Goal: Information Seeking & Learning: Learn about a topic

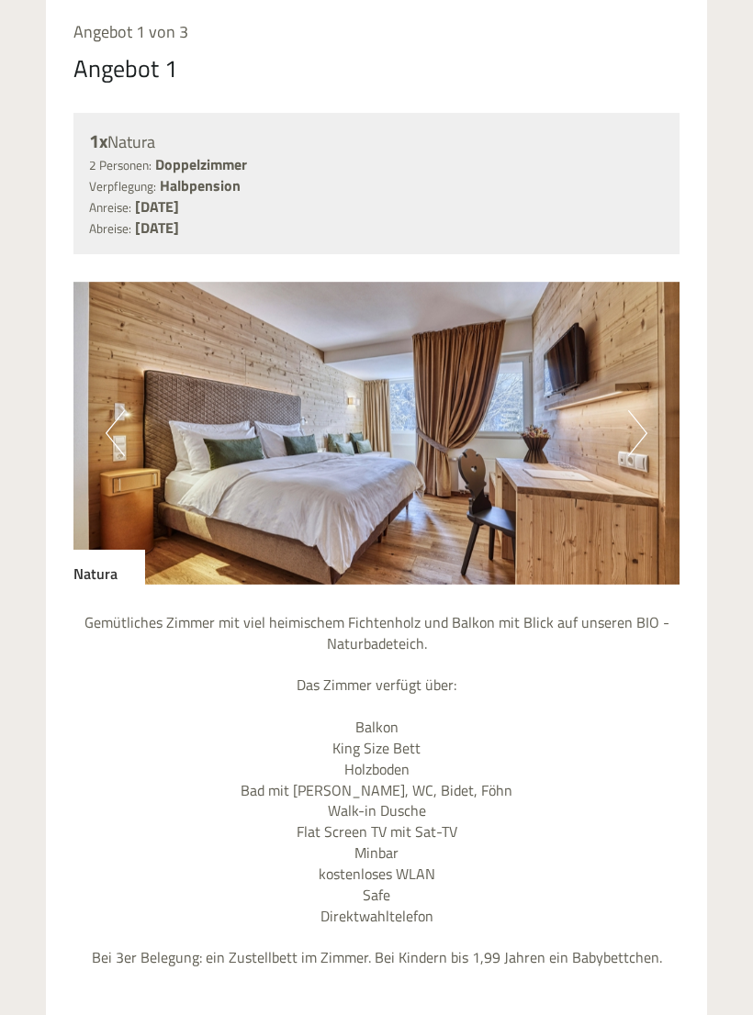
scroll to position [1461, 0]
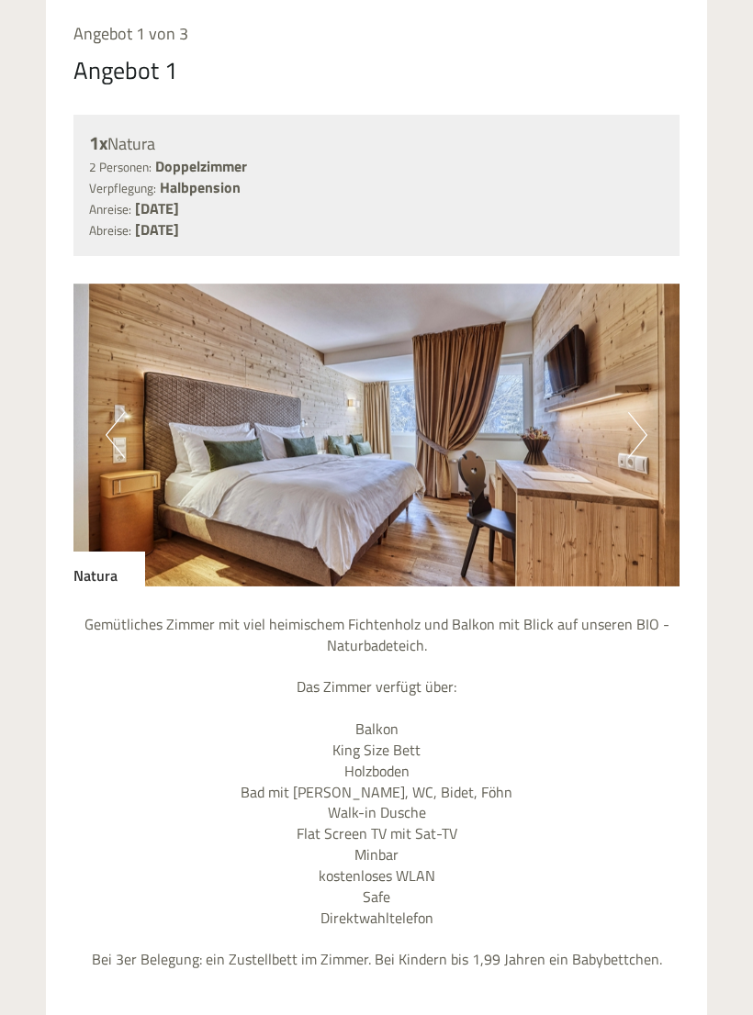
click at [639, 417] on button "Next" at bounding box center [637, 435] width 19 height 46
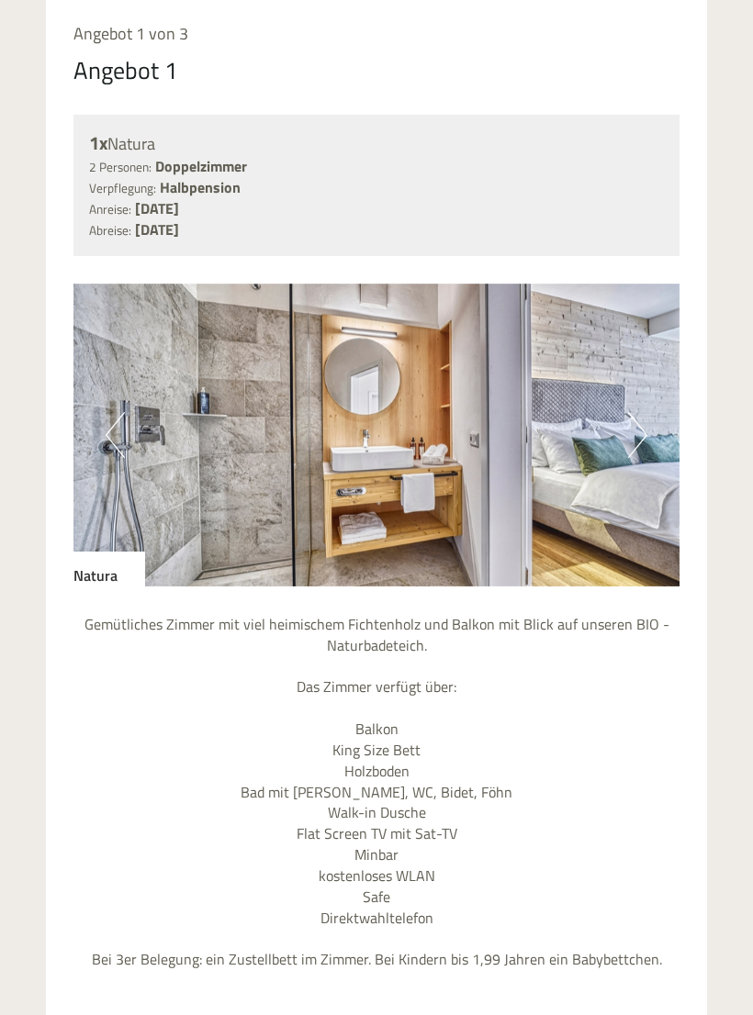
click at [629, 421] on button "Next" at bounding box center [637, 435] width 19 height 46
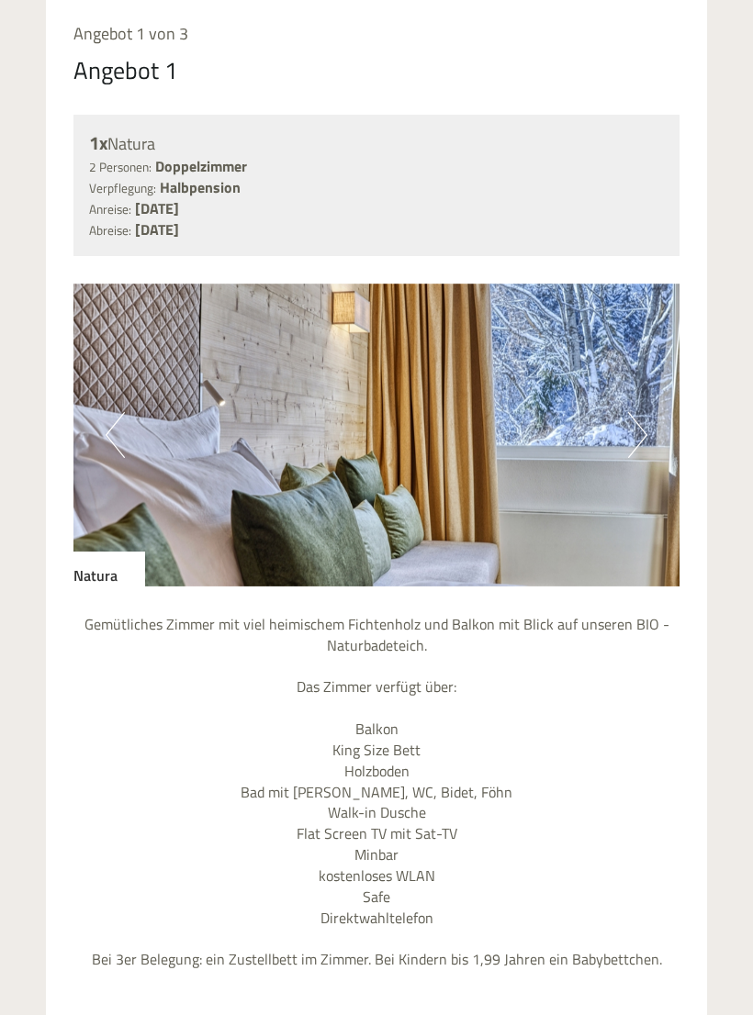
click at [641, 433] on button "Next" at bounding box center [637, 435] width 19 height 46
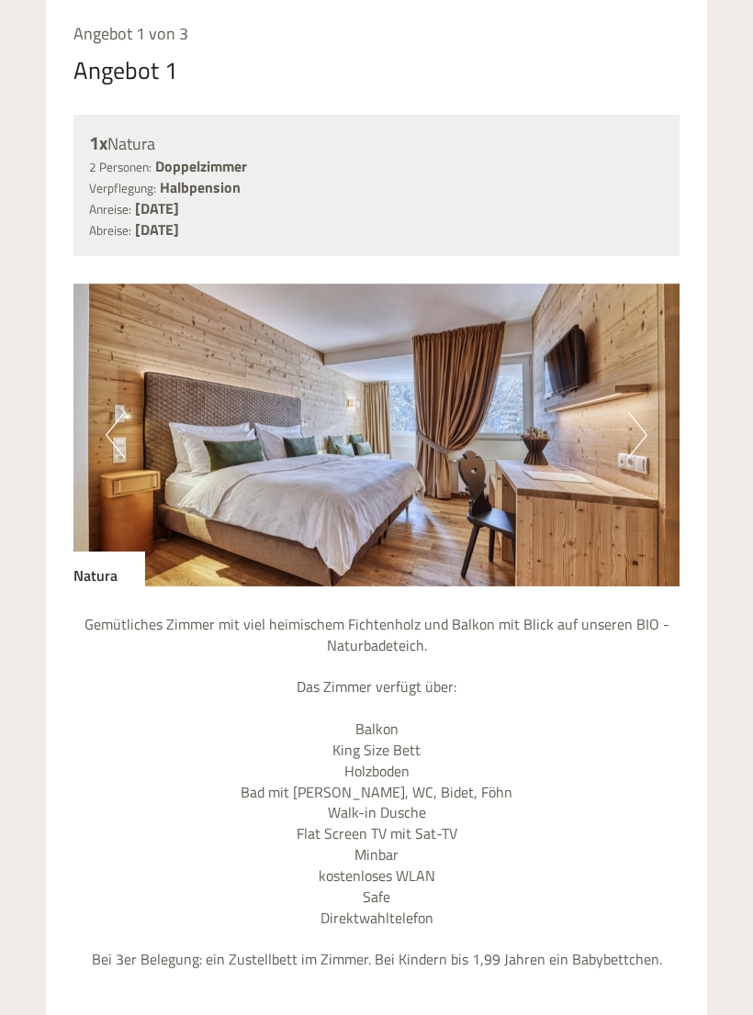
click at [129, 411] on img at bounding box center [376, 435] width 606 height 303
click at [632, 426] on button "Next" at bounding box center [637, 435] width 19 height 46
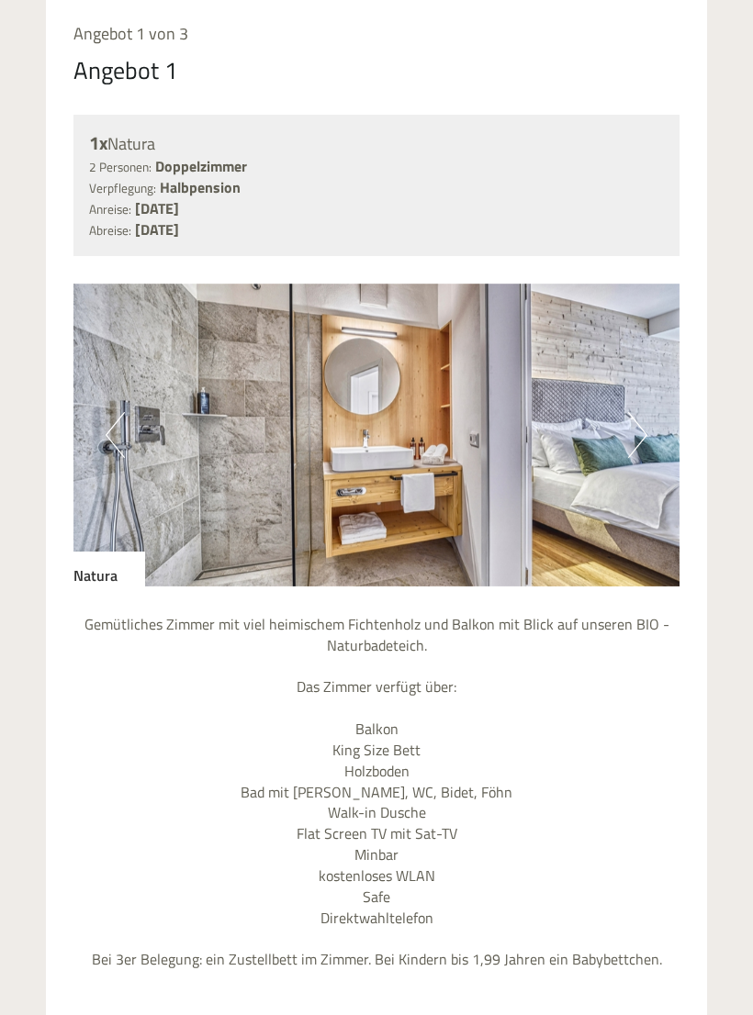
click at [626, 421] on img at bounding box center [376, 435] width 606 height 303
click at [624, 431] on img at bounding box center [376, 435] width 606 height 303
click at [640, 416] on button "Next" at bounding box center [637, 435] width 19 height 46
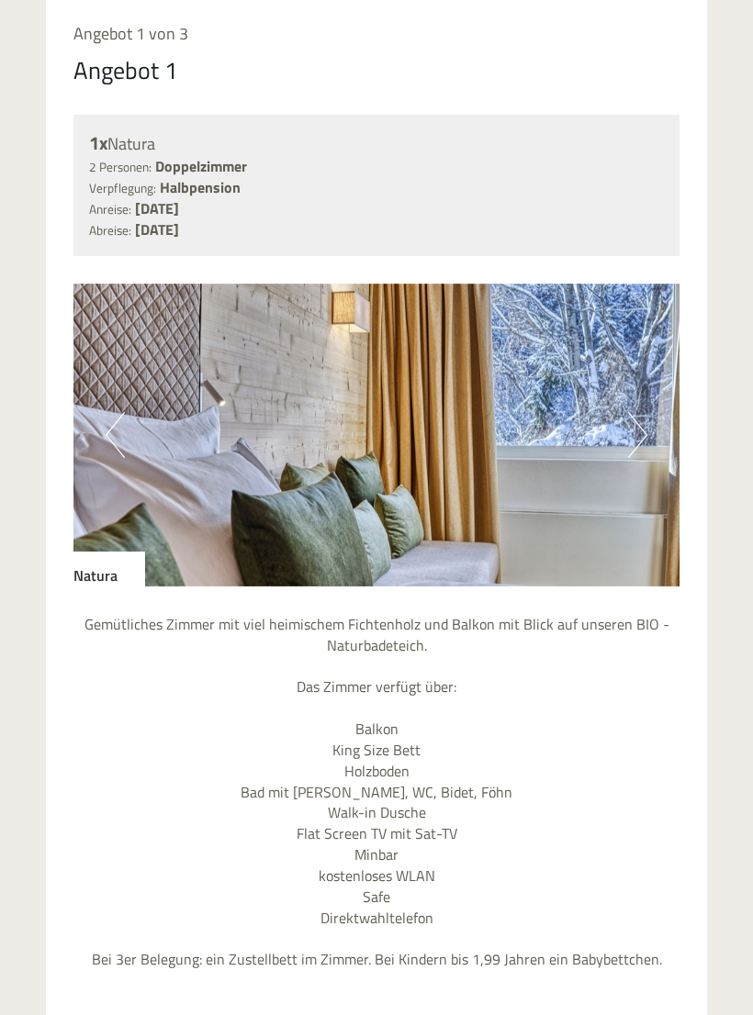
click at [634, 428] on button "Next" at bounding box center [637, 435] width 19 height 46
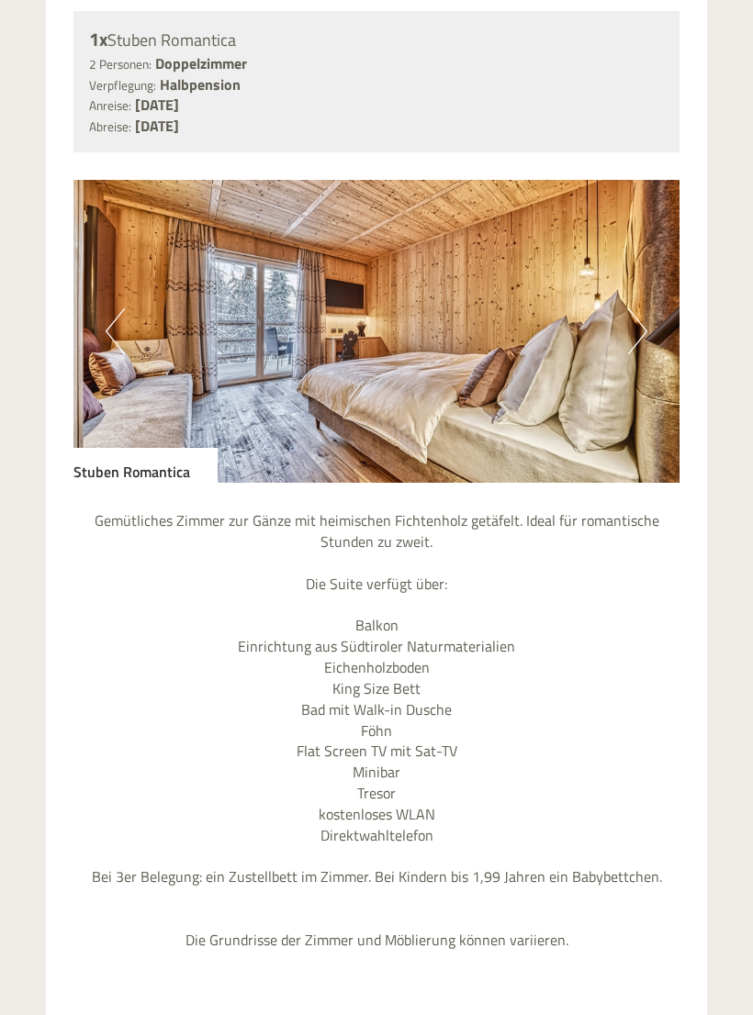
scroll to position [3054, 0]
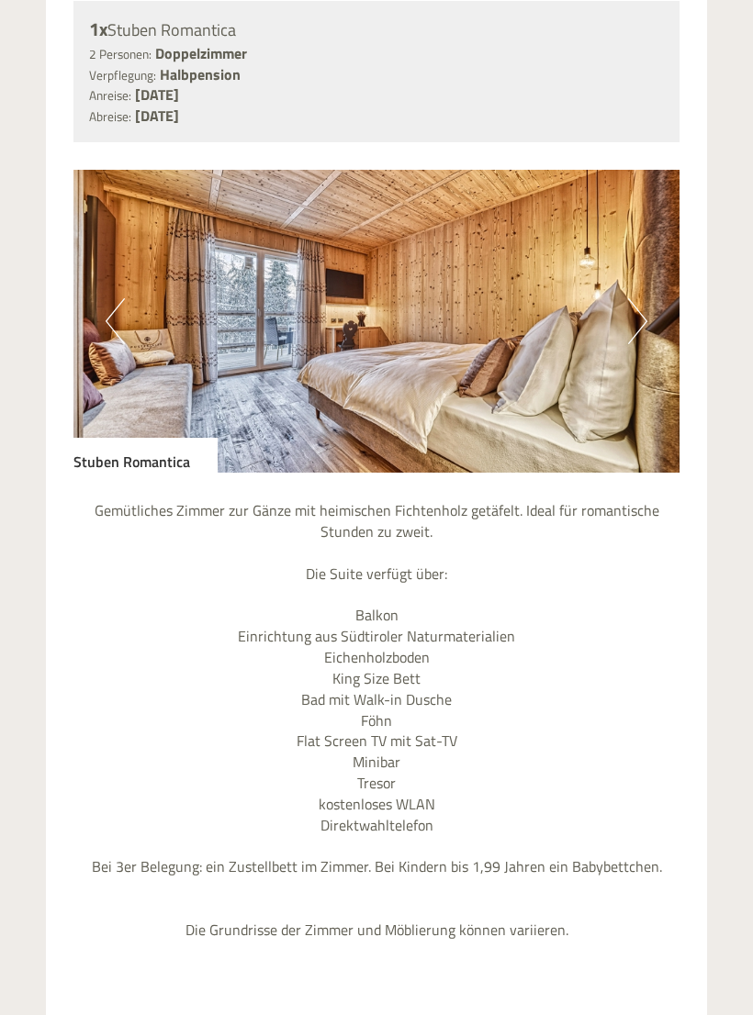
click at [641, 298] on button "Next" at bounding box center [637, 321] width 19 height 46
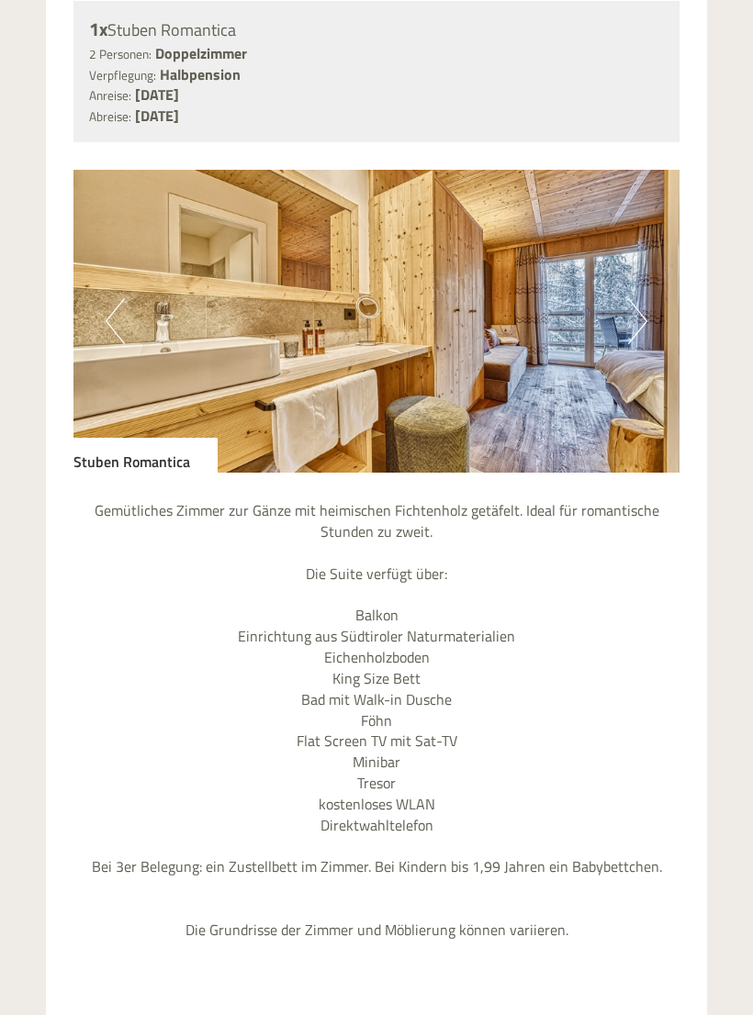
click at [634, 298] on button "Next" at bounding box center [637, 321] width 19 height 46
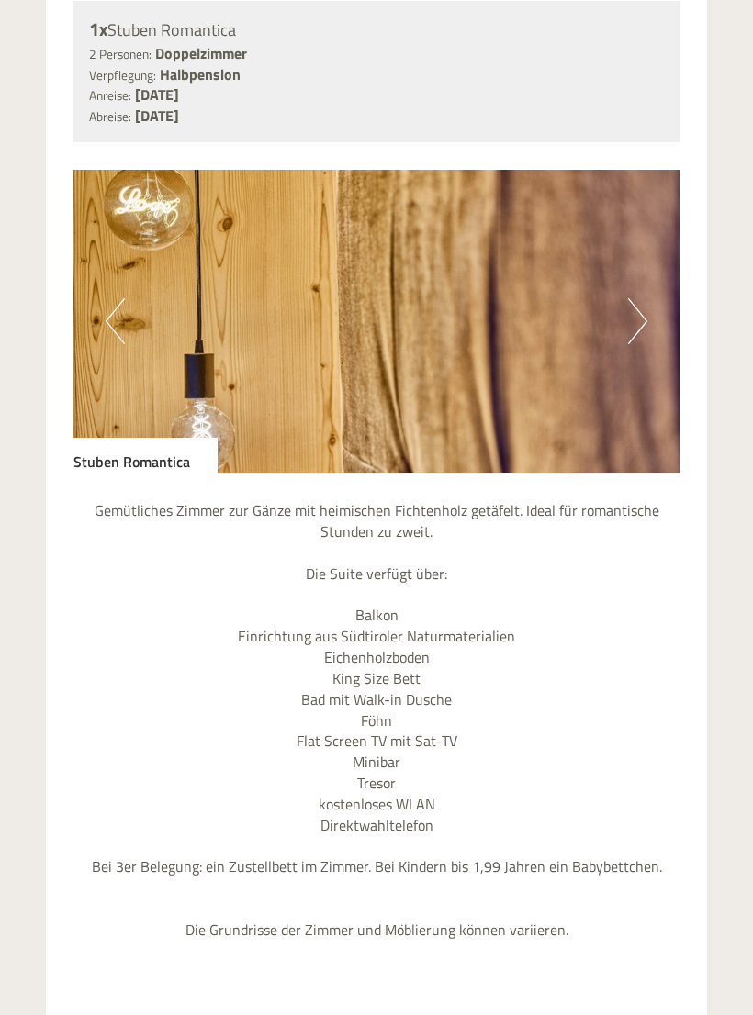
click at [635, 298] on button "Next" at bounding box center [637, 321] width 19 height 46
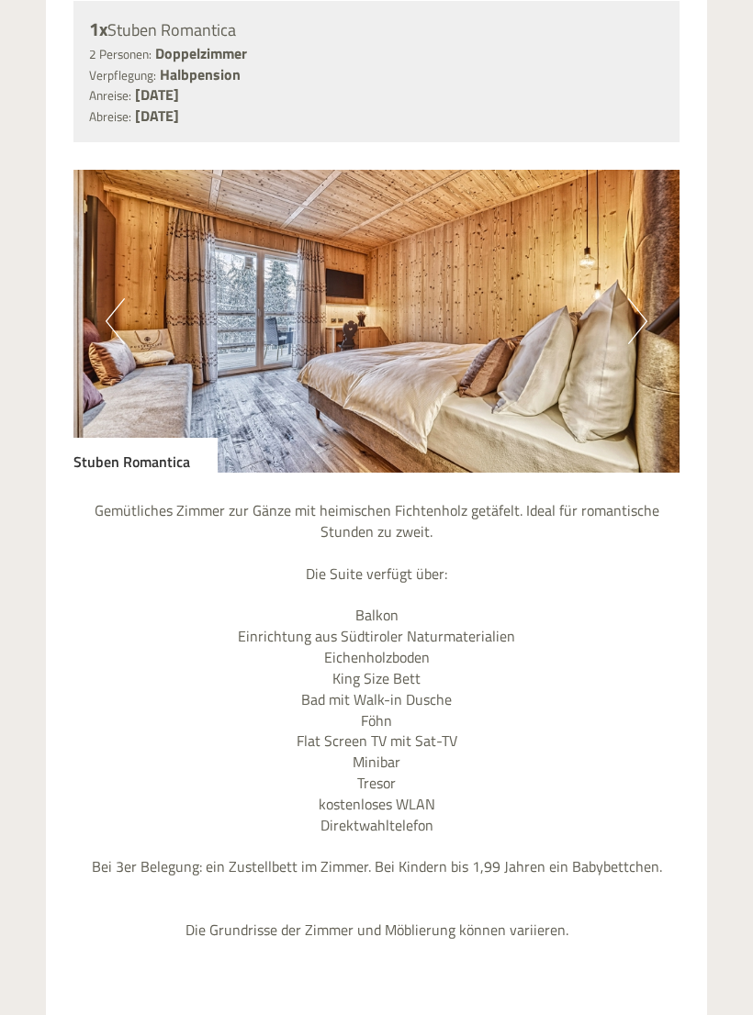
click at [129, 274] on img at bounding box center [376, 321] width 606 height 303
click at [95, 303] on img at bounding box center [376, 321] width 606 height 303
click at [110, 298] on button "Previous" at bounding box center [115, 321] width 19 height 46
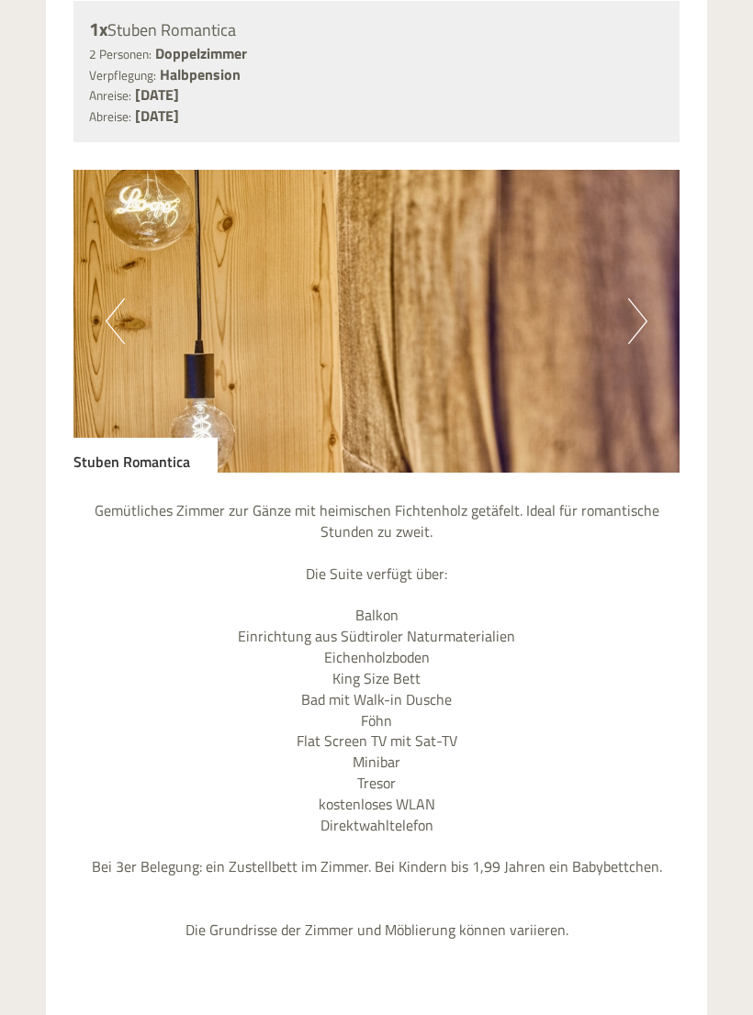
click at [625, 284] on img at bounding box center [376, 321] width 606 height 303
click at [643, 298] on button "Next" at bounding box center [637, 321] width 19 height 46
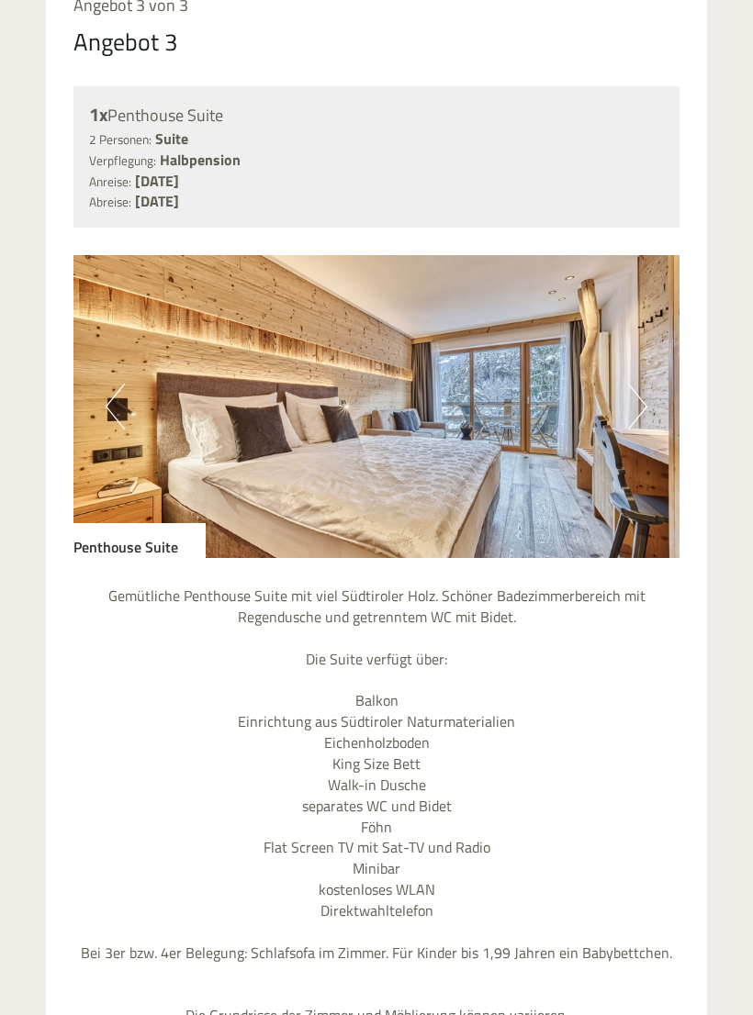
scroll to position [4466, 0]
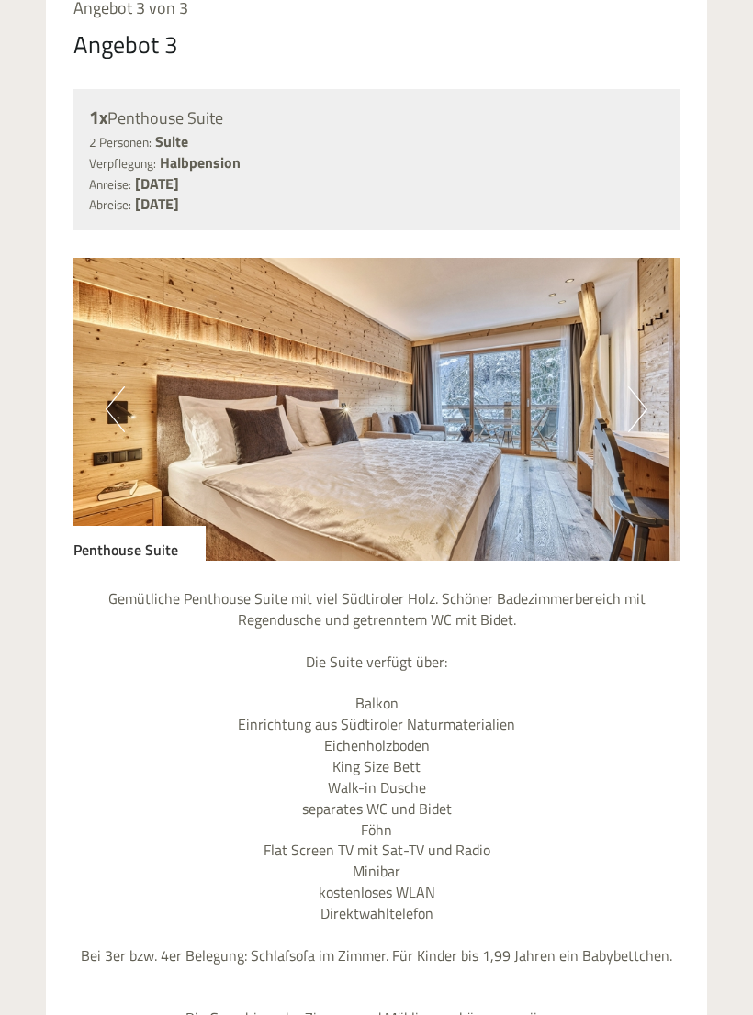
click at [638, 386] on button "Next" at bounding box center [637, 409] width 19 height 46
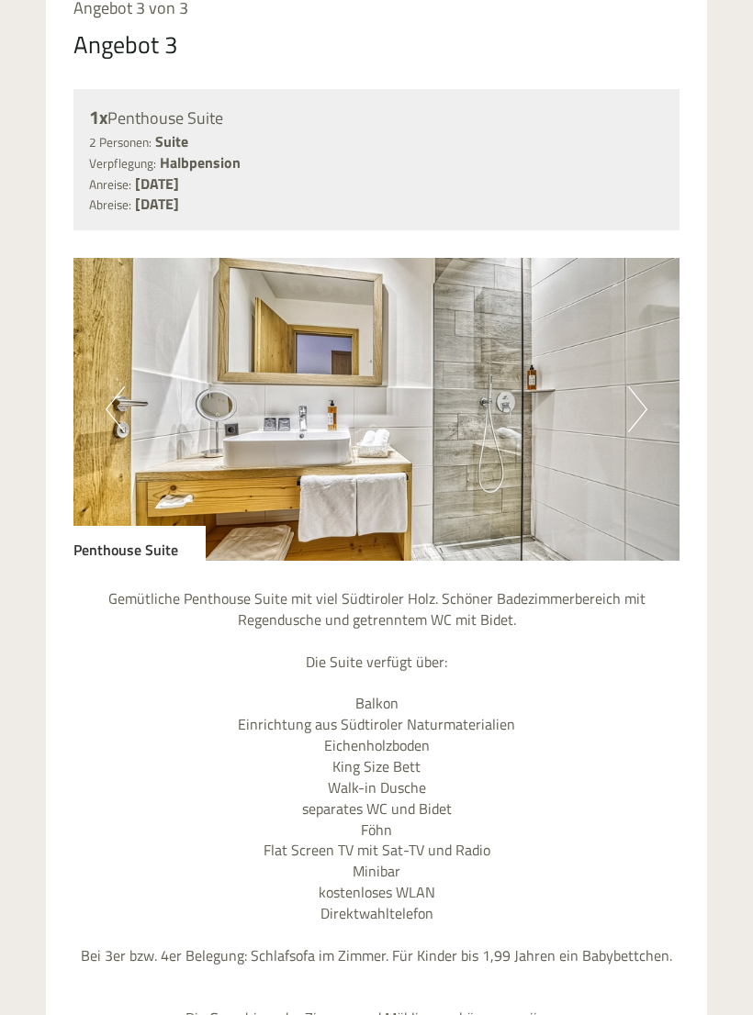
click at [641, 386] on button "Next" at bounding box center [637, 409] width 19 height 46
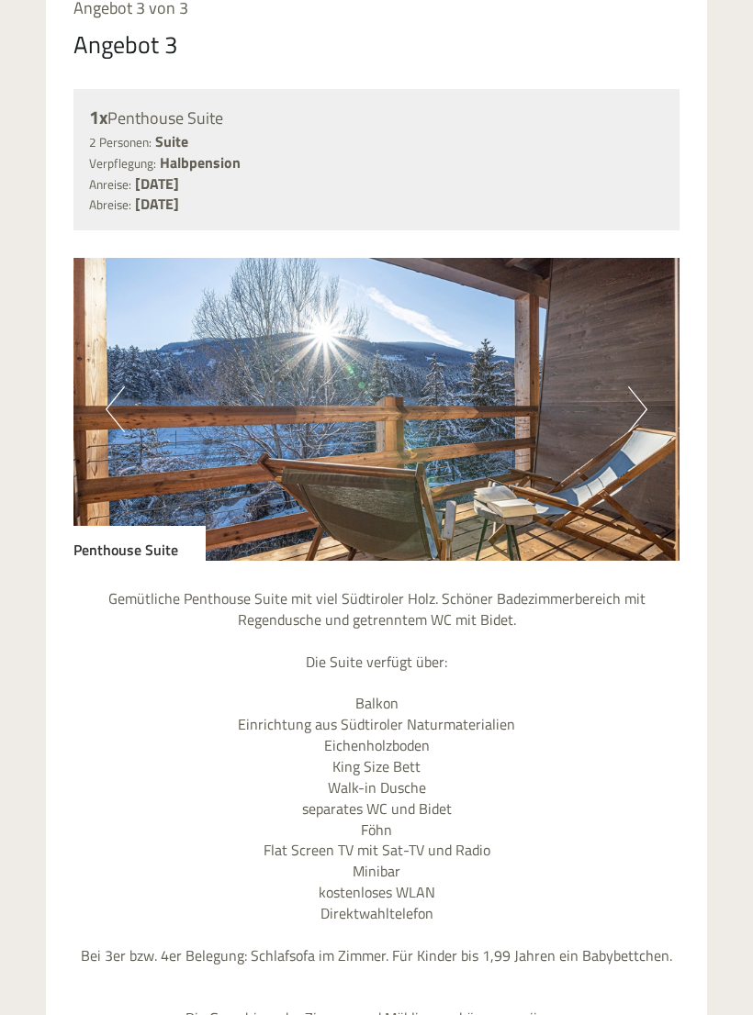
click at [640, 386] on button "Next" at bounding box center [637, 409] width 19 height 46
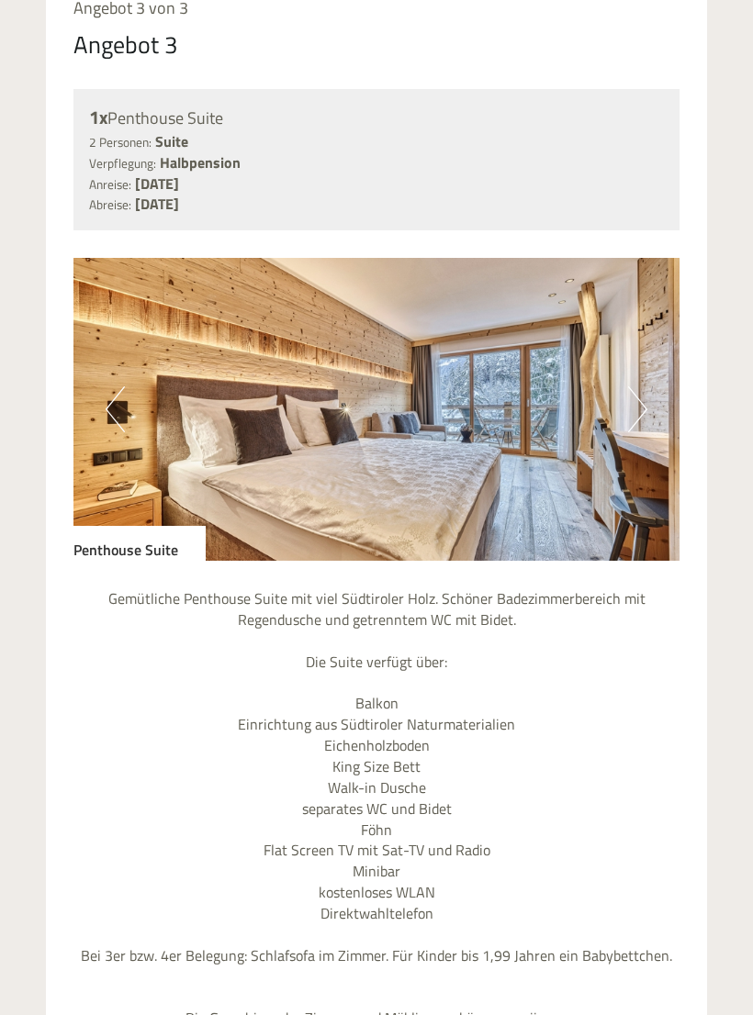
click at [637, 386] on button "Next" at bounding box center [637, 409] width 19 height 46
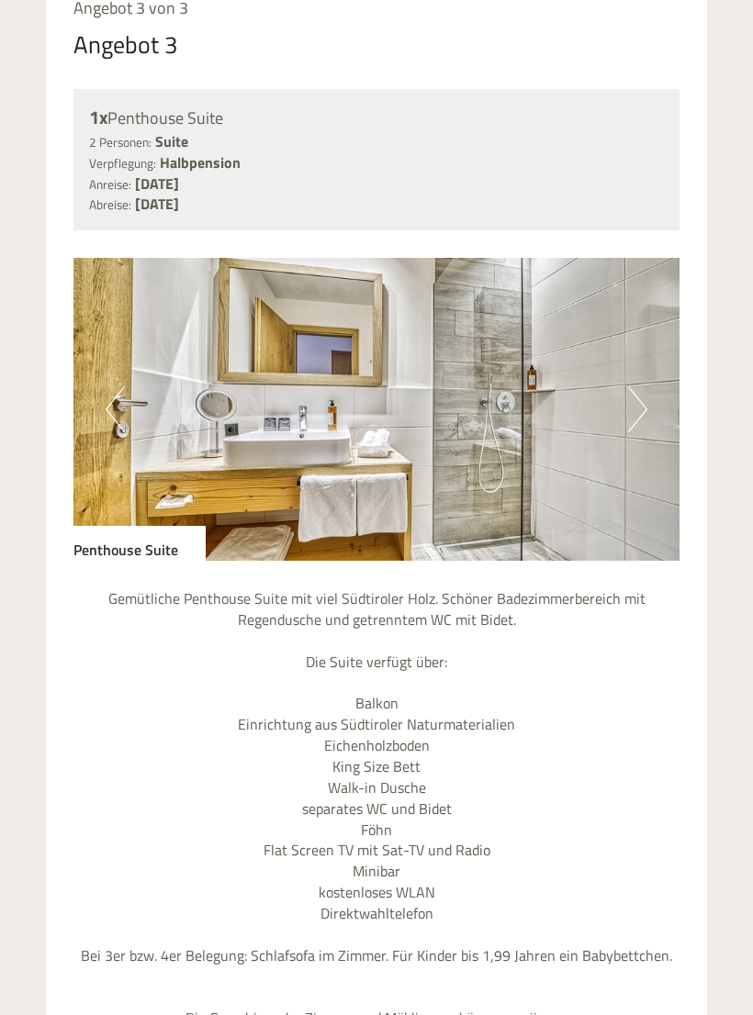
click at [637, 386] on button "Next" at bounding box center [637, 409] width 19 height 46
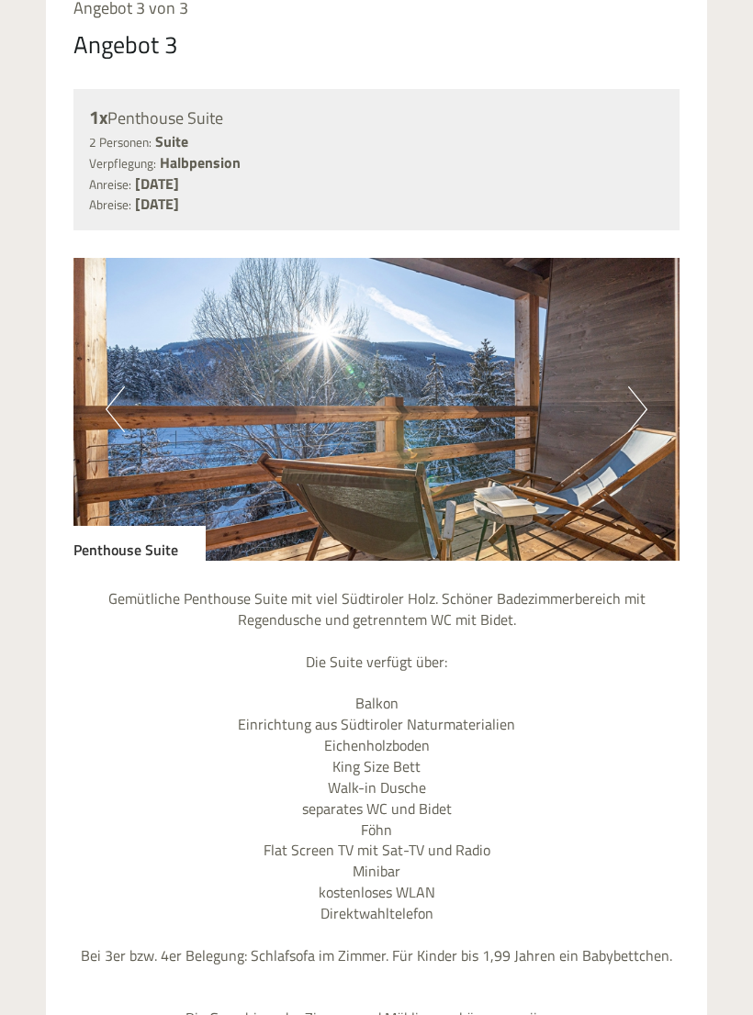
click at [631, 386] on button "Next" at bounding box center [637, 409] width 19 height 46
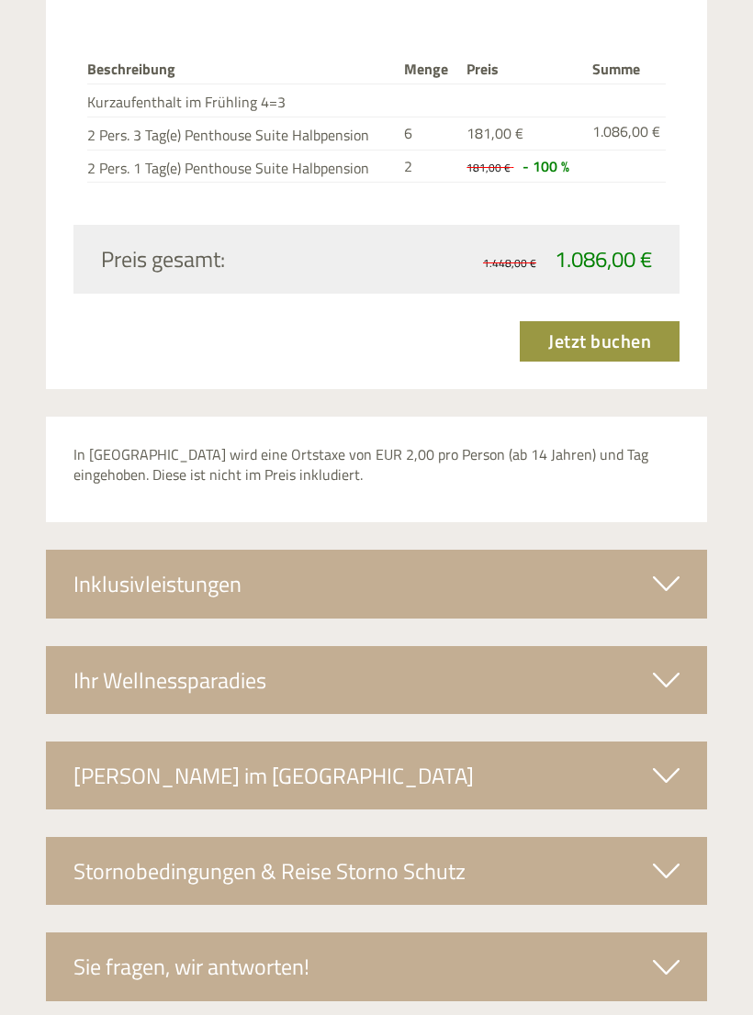
scroll to position [5585, 0]
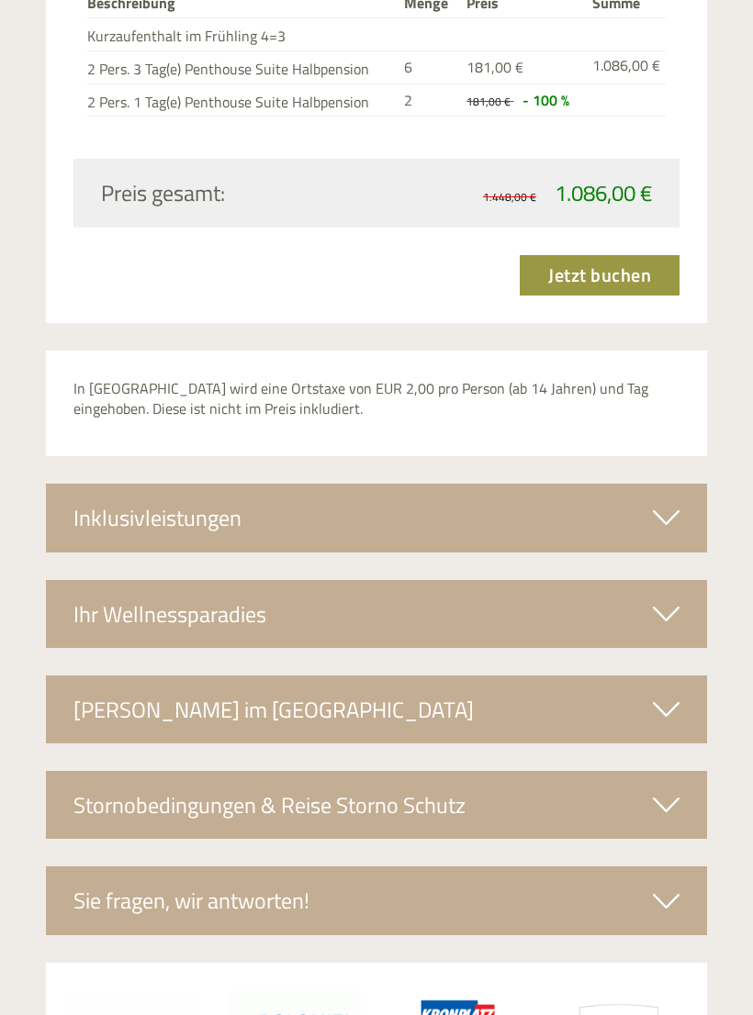
click at [658, 598] on icon at bounding box center [666, 613] width 27 height 31
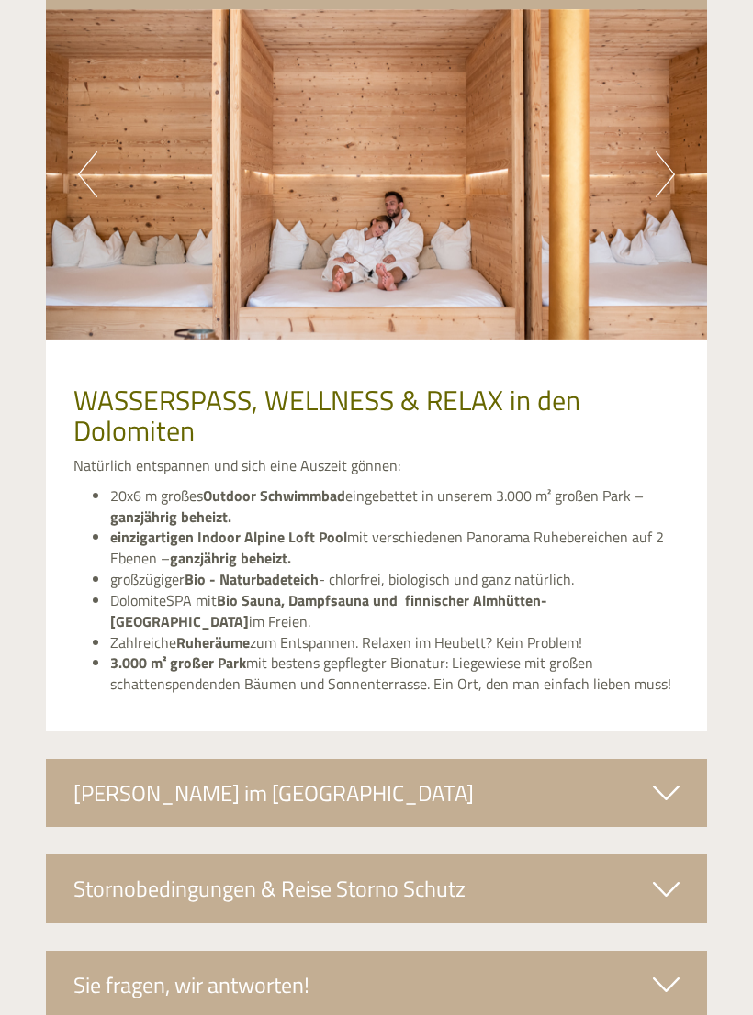
scroll to position [6223, 0]
click at [661, 777] on icon at bounding box center [666, 792] width 27 height 31
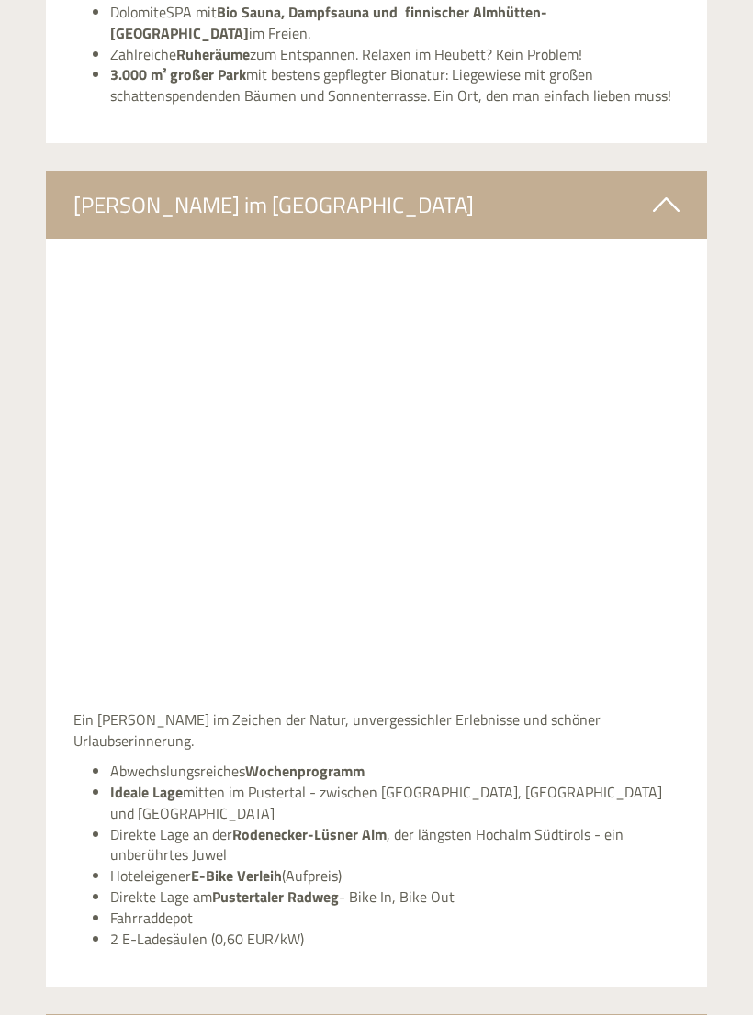
scroll to position [6812, 0]
click at [665, 189] on icon at bounding box center [666, 204] width 27 height 31
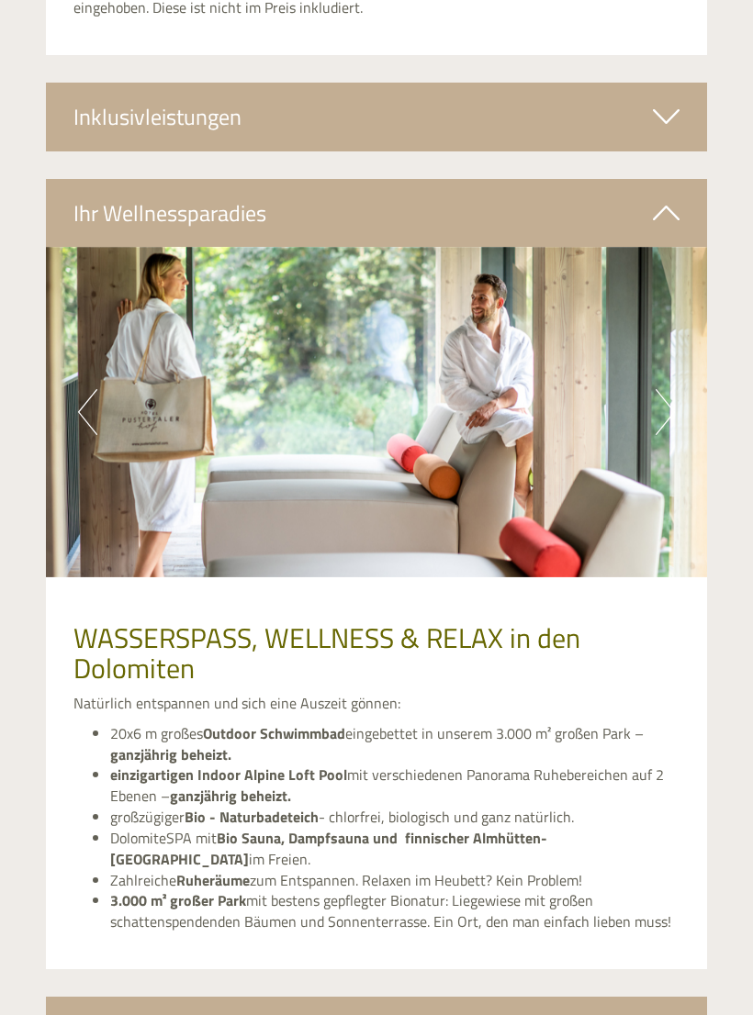
scroll to position [5986, 0]
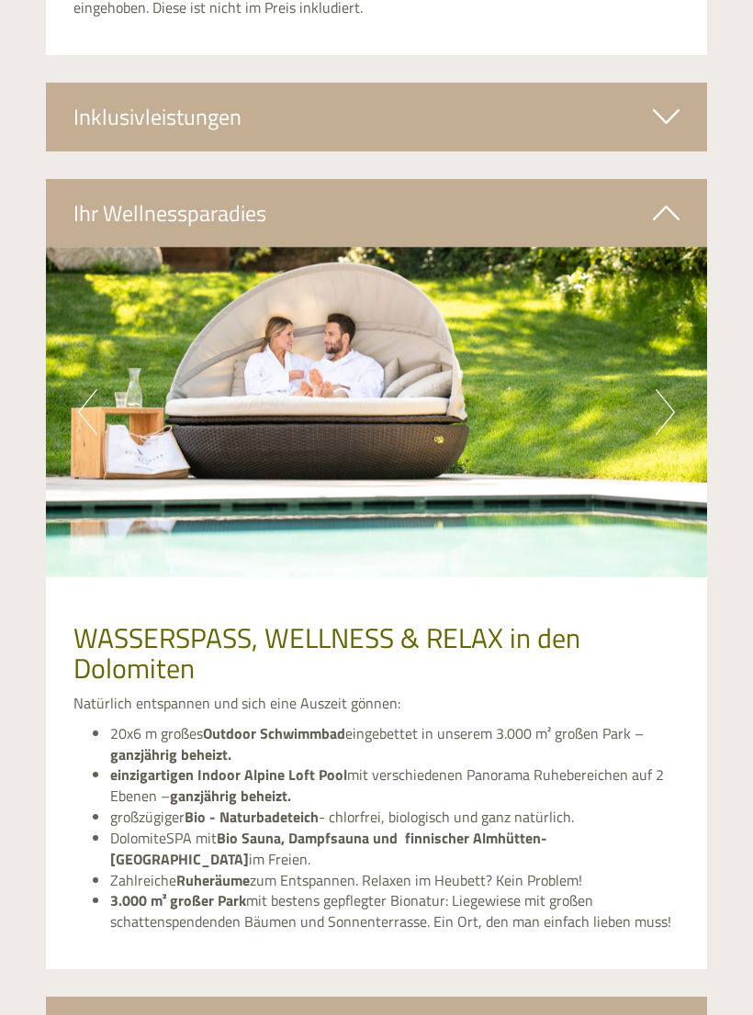
click at [667, 389] on button "Next" at bounding box center [664, 412] width 19 height 46
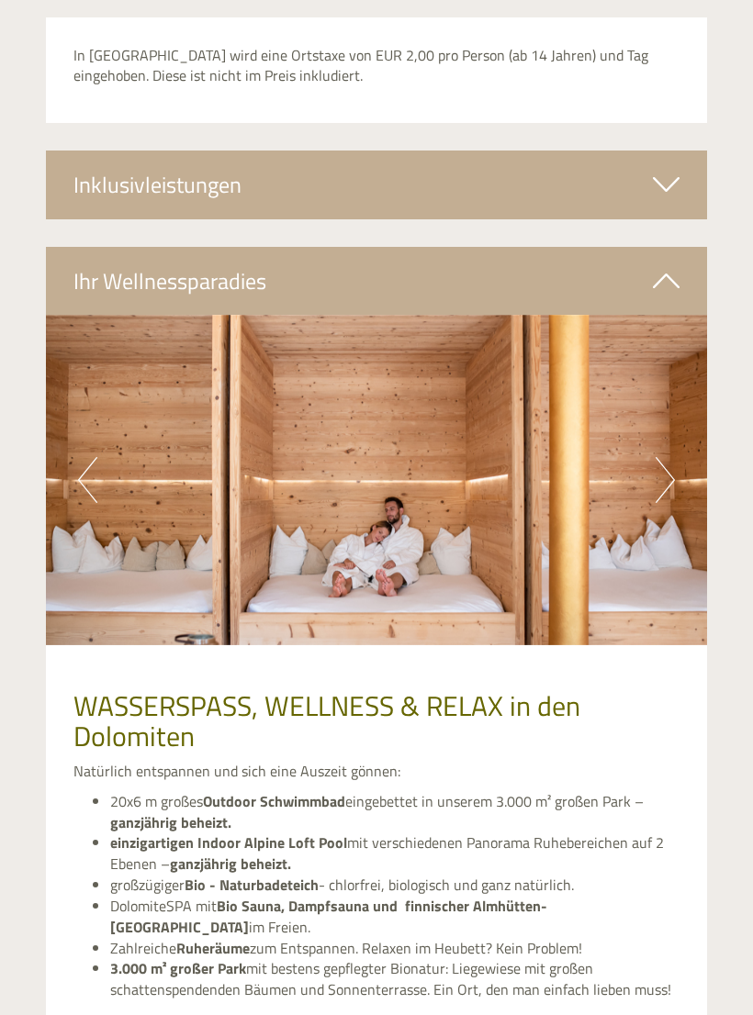
scroll to position [5918, 0]
click at [654, 389] on img at bounding box center [376, 480] width 661 height 330
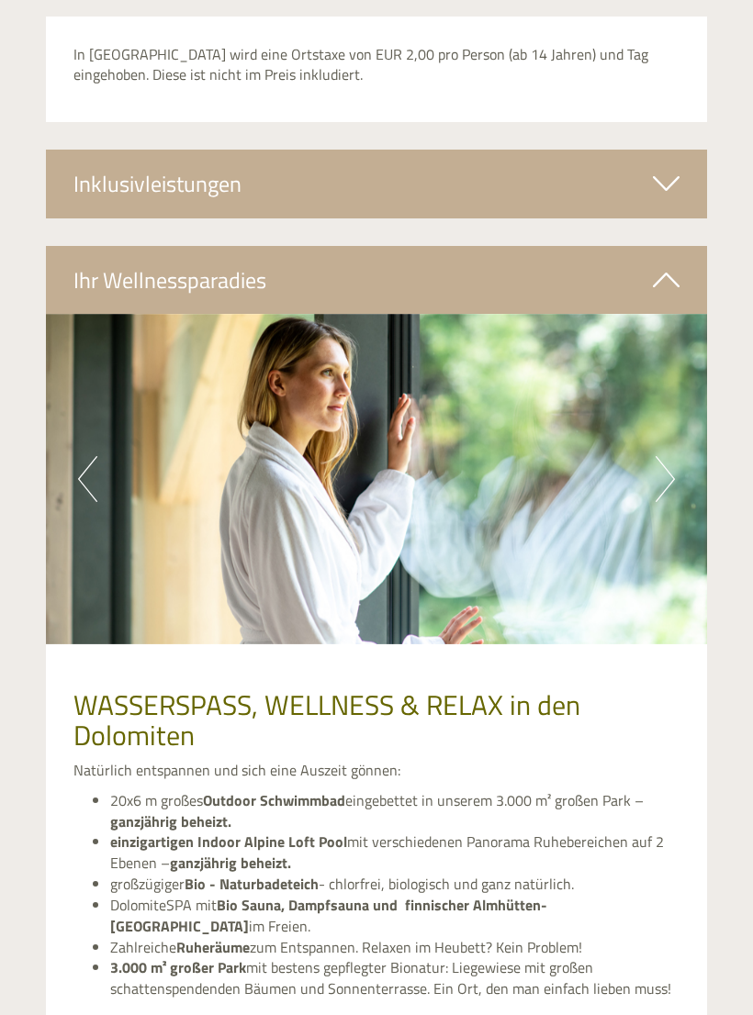
click at [655, 456] on button "Next" at bounding box center [664, 479] width 19 height 46
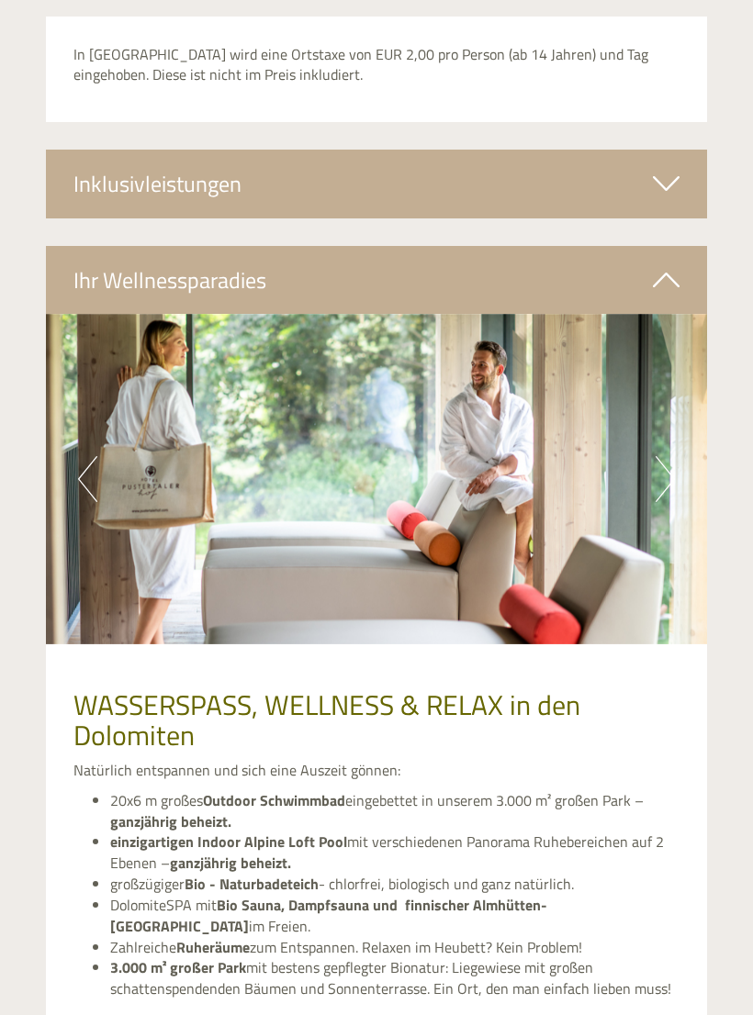
click at [663, 456] on button "Next" at bounding box center [664, 479] width 19 height 46
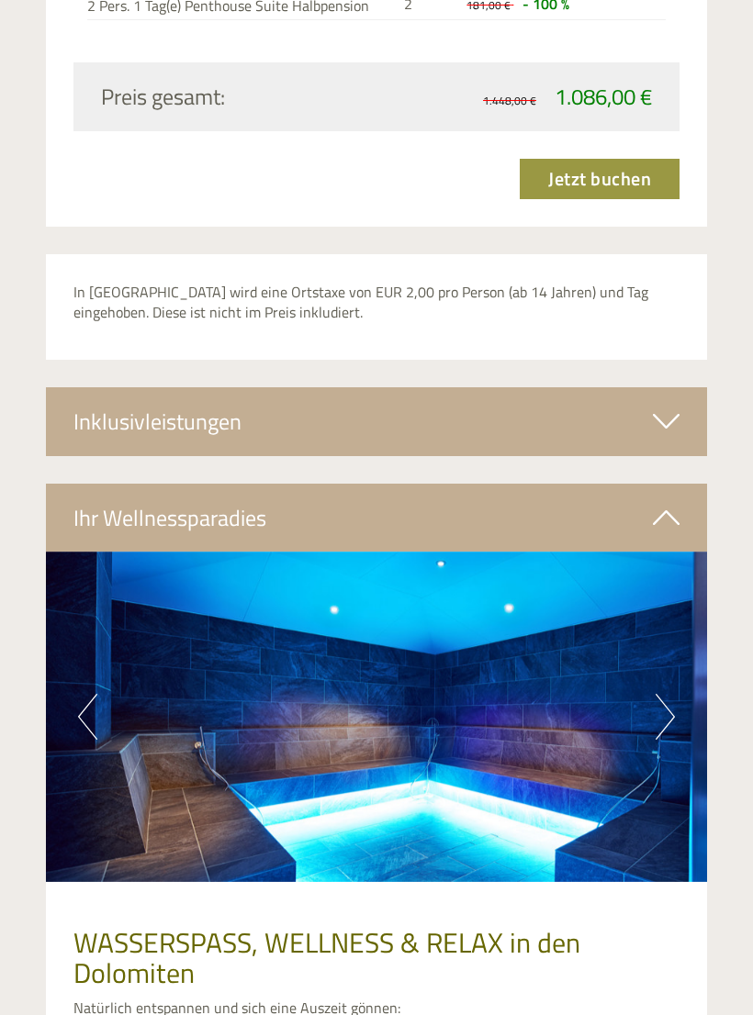
scroll to position [5675, 0]
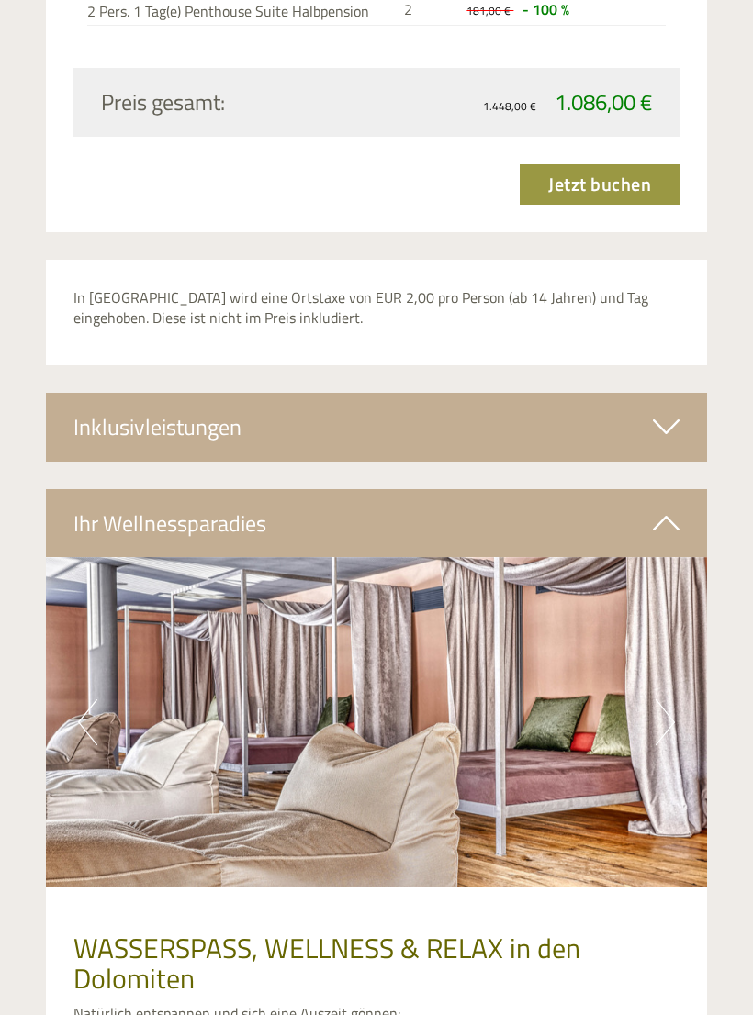
click at [653, 411] on icon at bounding box center [666, 426] width 27 height 31
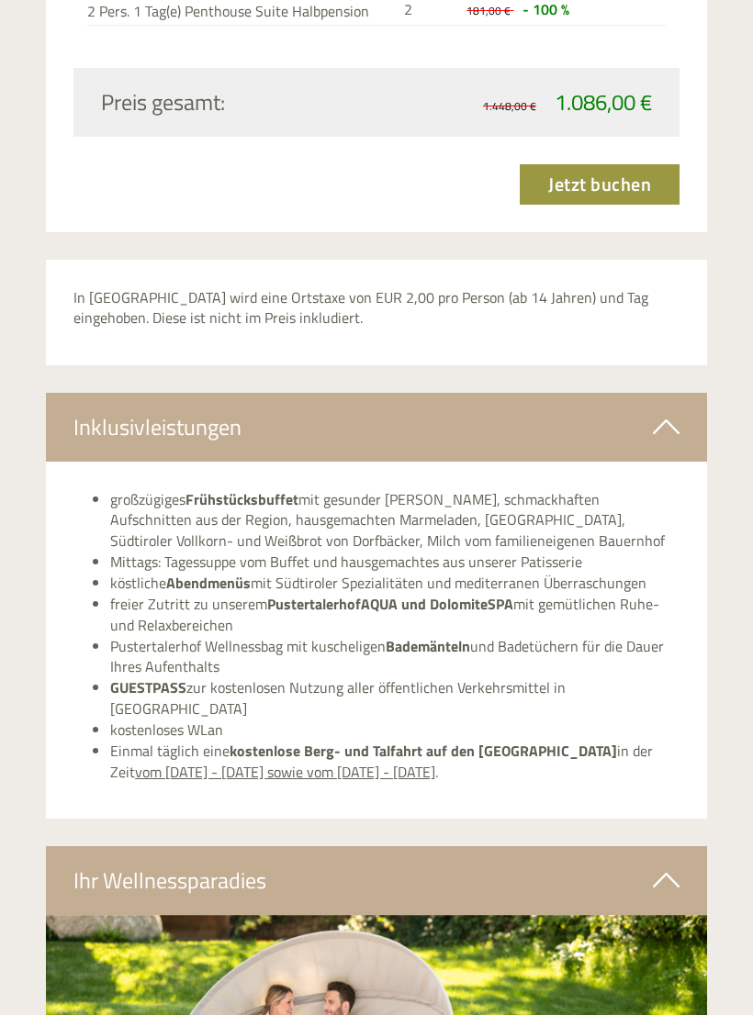
click at [661, 411] on icon at bounding box center [666, 426] width 27 height 31
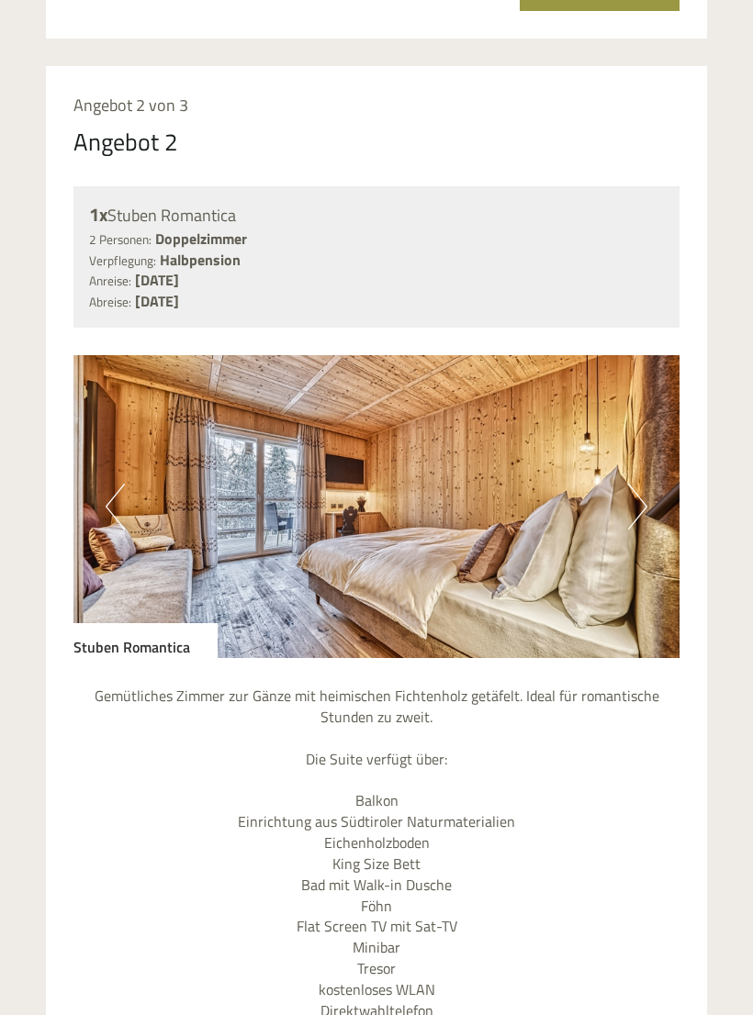
scroll to position [2868, 0]
click at [629, 485] on button "Next" at bounding box center [637, 508] width 19 height 46
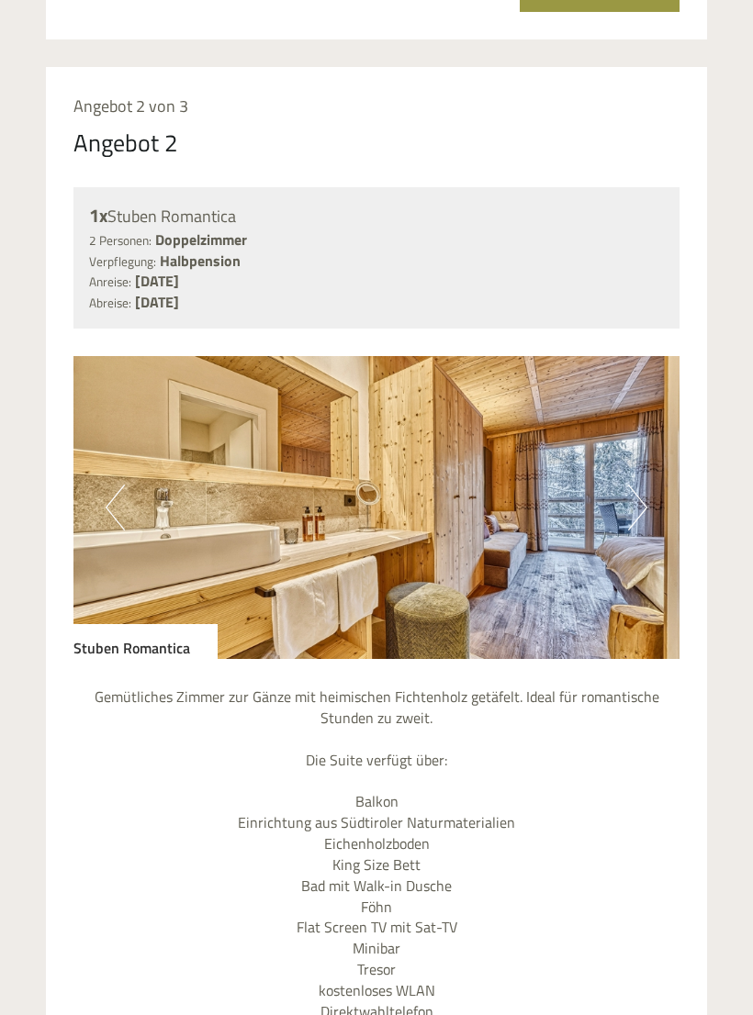
click at [625, 483] on img at bounding box center [376, 507] width 606 height 303
click at [637, 485] on button "Next" at bounding box center [637, 508] width 19 height 46
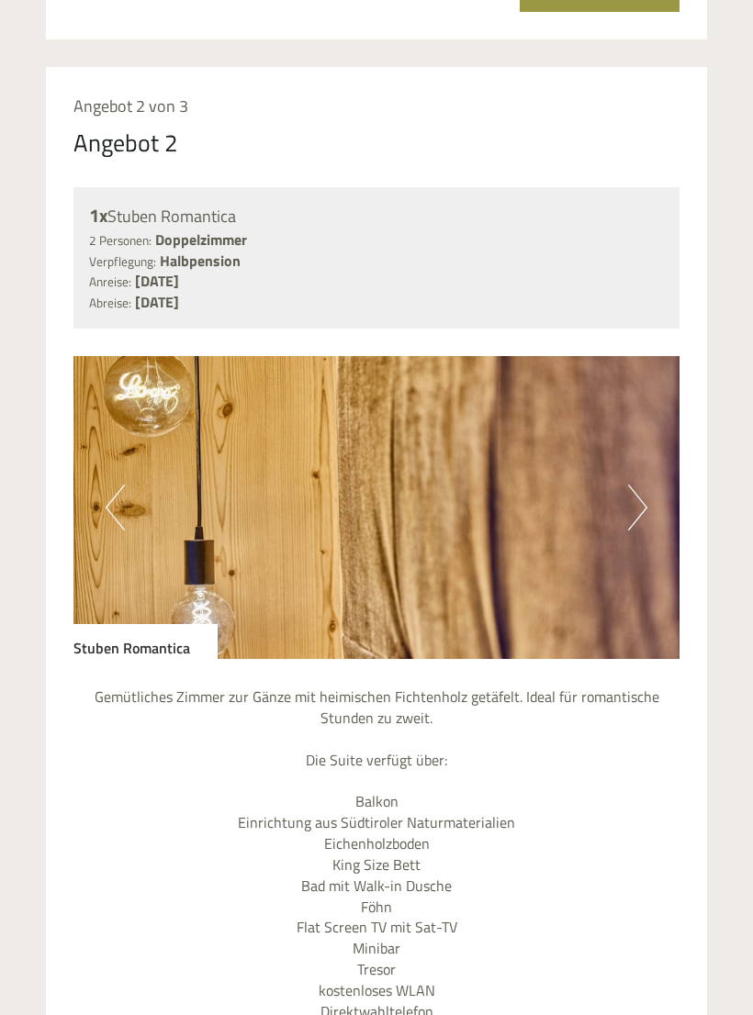
click at [639, 485] on button "Next" at bounding box center [637, 508] width 19 height 46
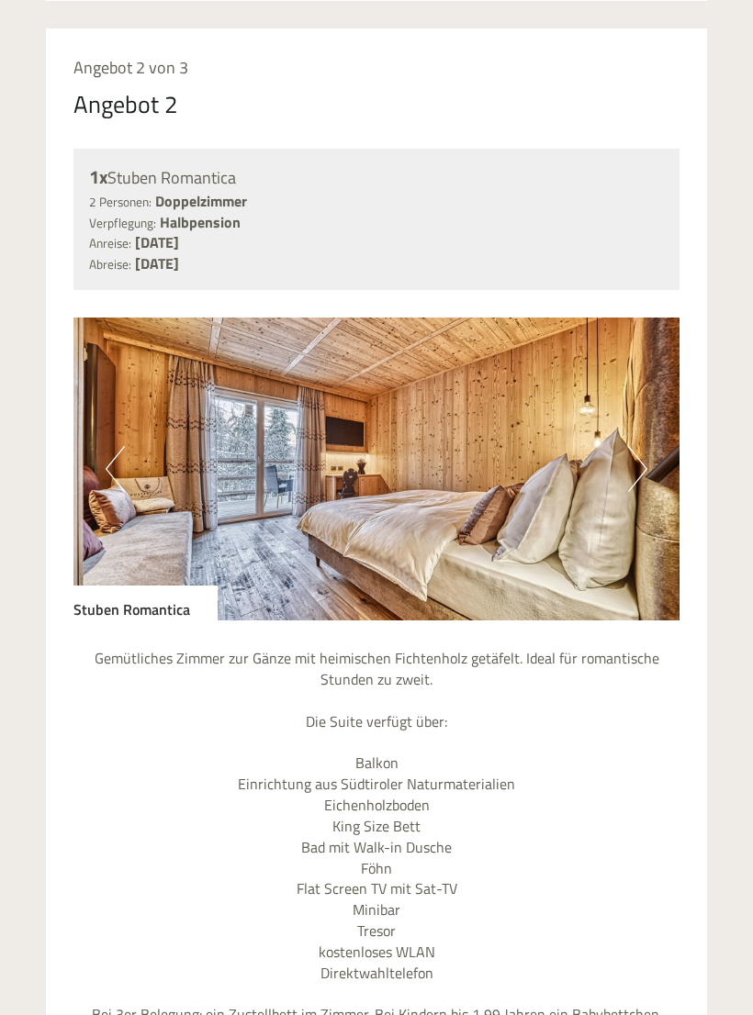
scroll to position [2906, 0]
click at [637, 446] on button "Next" at bounding box center [637, 469] width 19 height 46
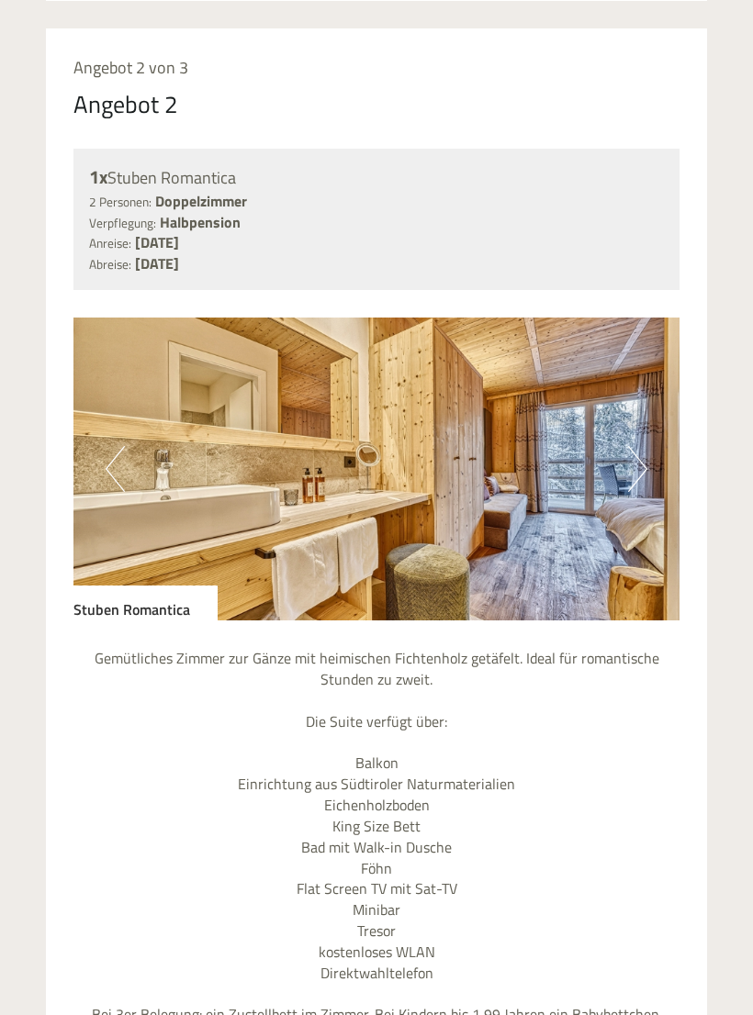
click at [641, 446] on button "Next" at bounding box center [637, 469] width 19 height 46
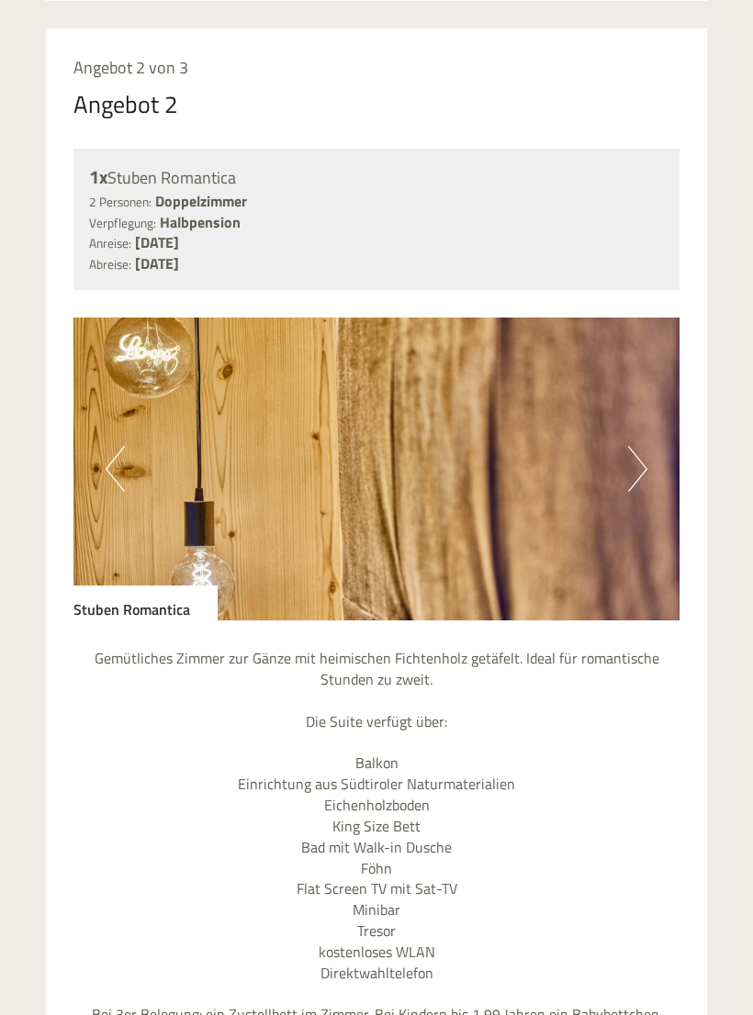
click at [644, 446] on button "Next" at bounding box center [637, 469] width 19 height 46
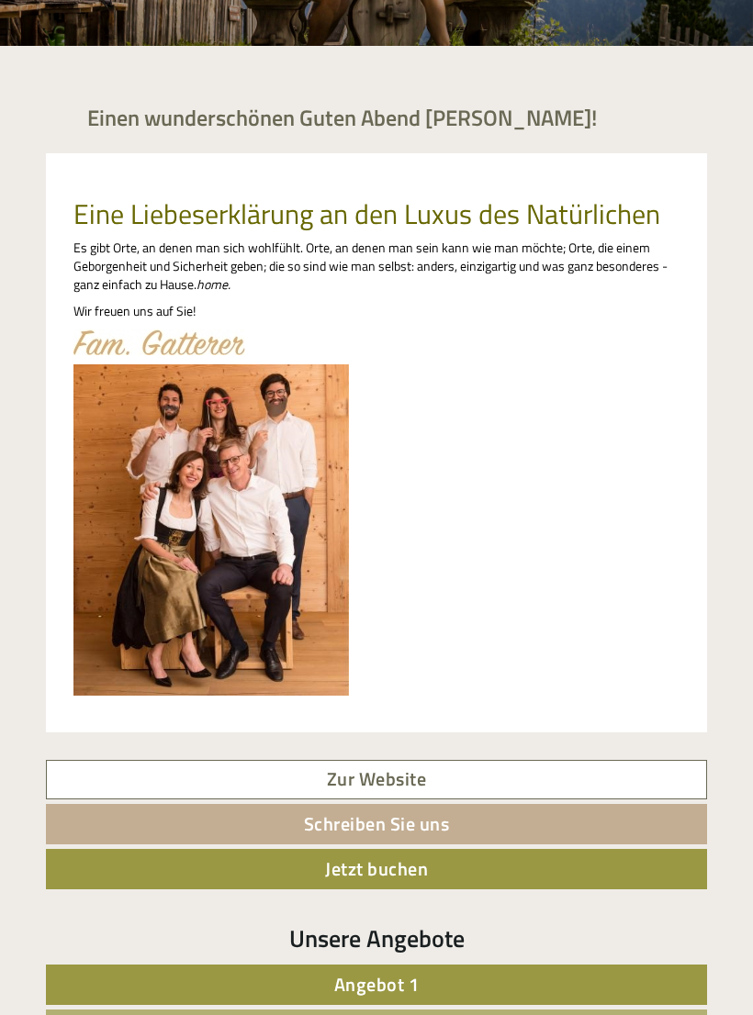
scroll to position [340, 0]
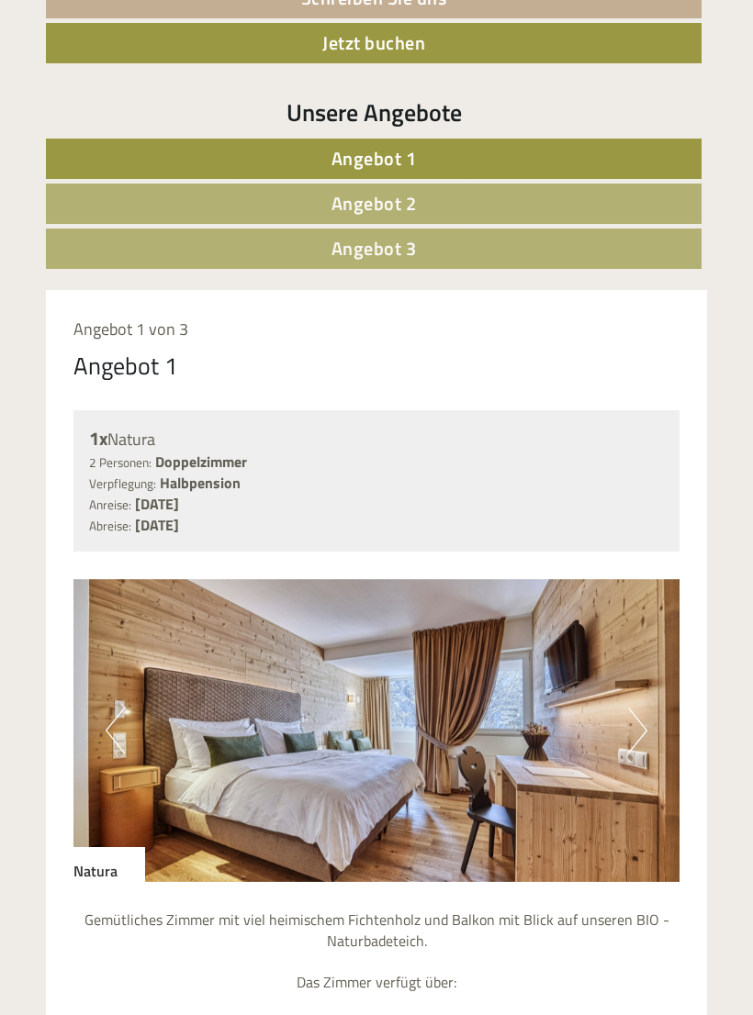
click at [598, 196] on link "Angebot 2" at bounding box center [373, 204] width 655 height 40
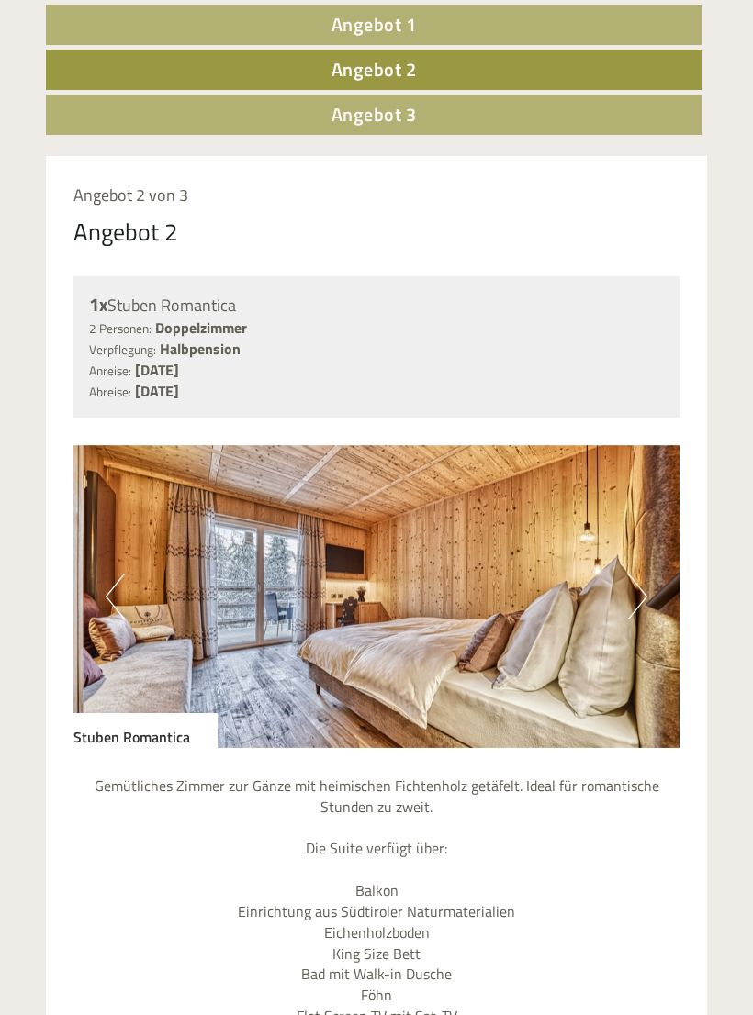
click at [587, 117] on link "Angebot 3" at bounding box center [373, 115] width 655 height 40
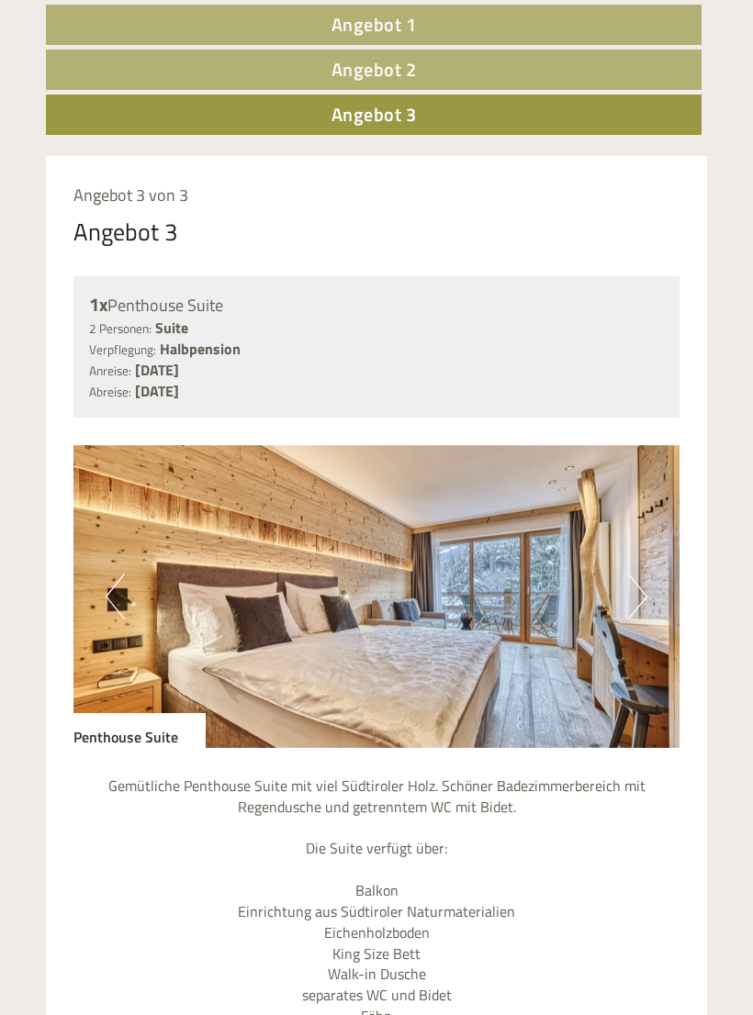
click at [612, 61] on link "Angebot 2" at bounding box center [373, 70] width 655 height 40
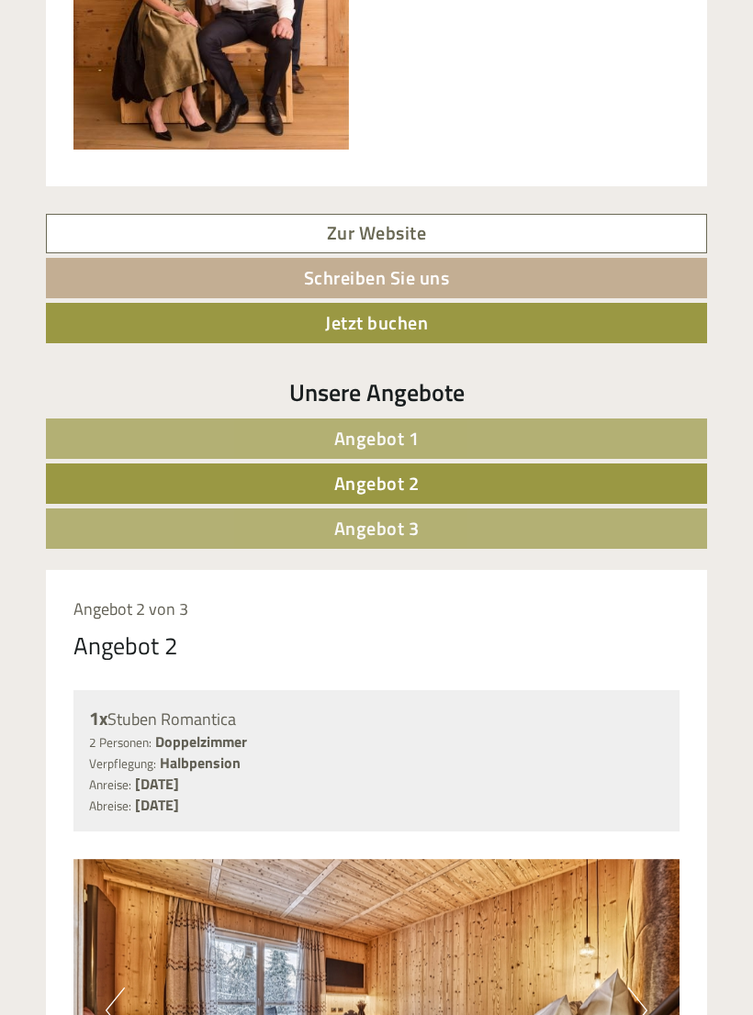
click at [455, 422] on link "Angebot 1" at bounding box center [376, 439] width 661 height 40
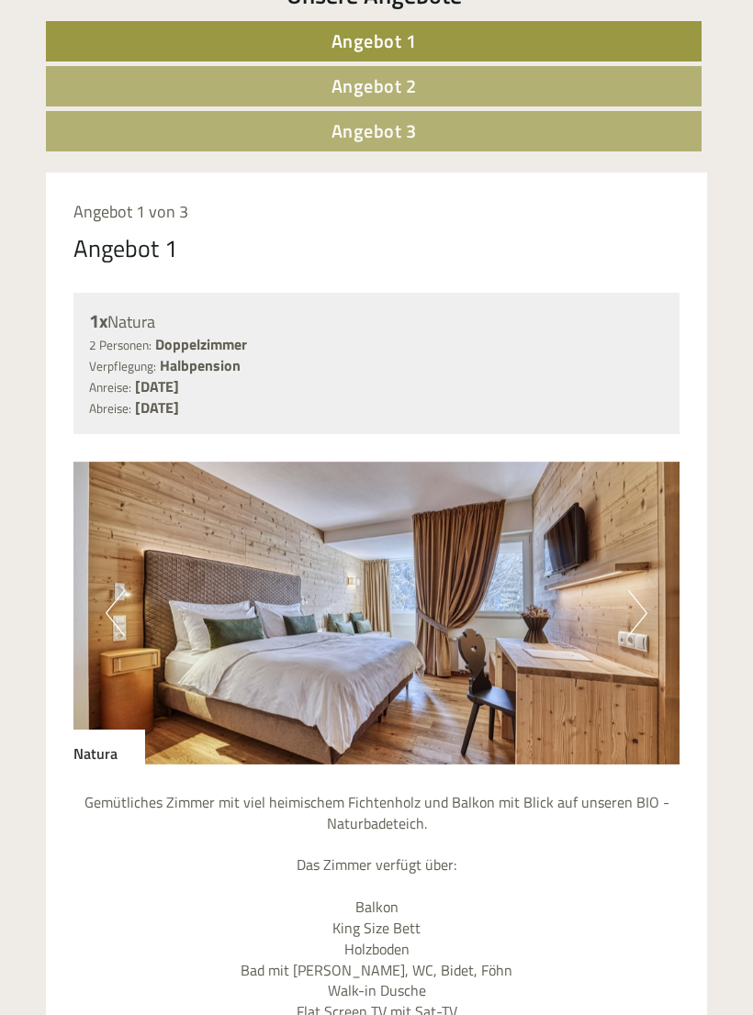
click at [485, 117] on link "Angebot 3" at bounding box center [373, 131] width 655 height 40
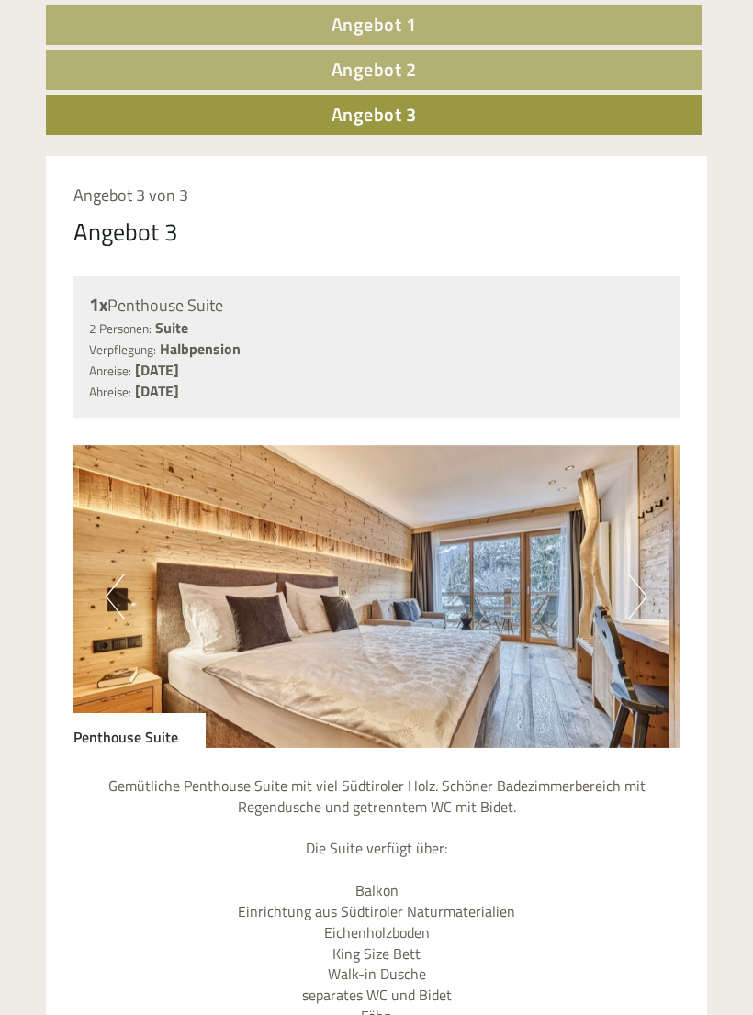
click at [498, 61] on link "Angebot 2" at bounding box center [373, 70] width 655 height 40
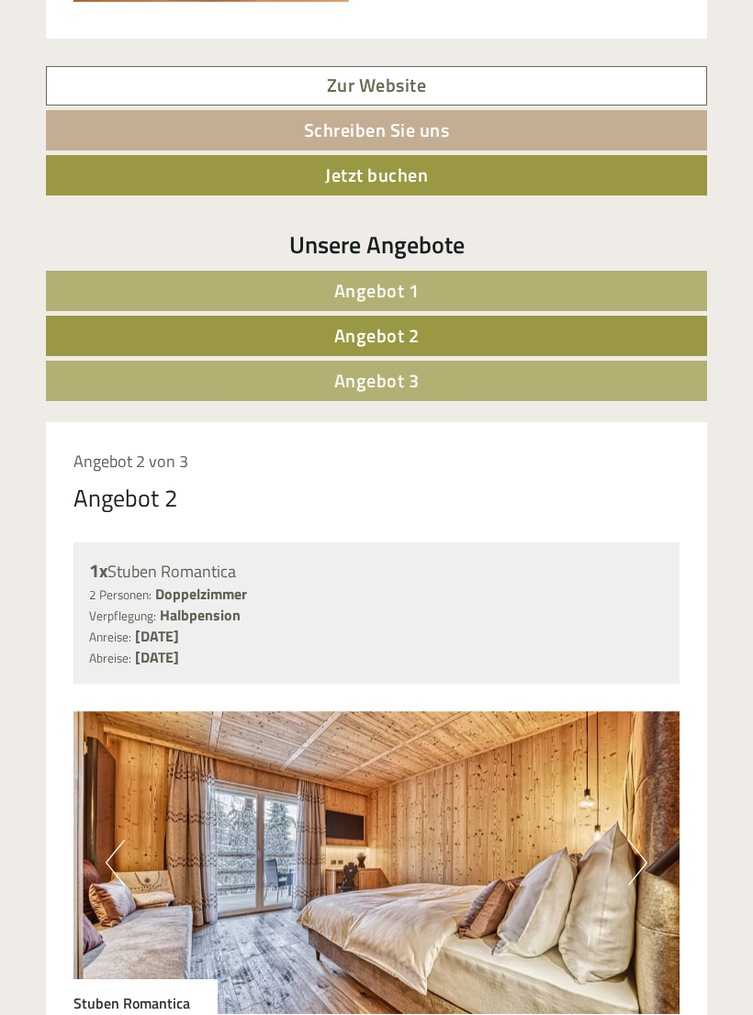
scroll to position [1031, 0]
